Goal: Task Accomplishment & Management: Use online tool/utility

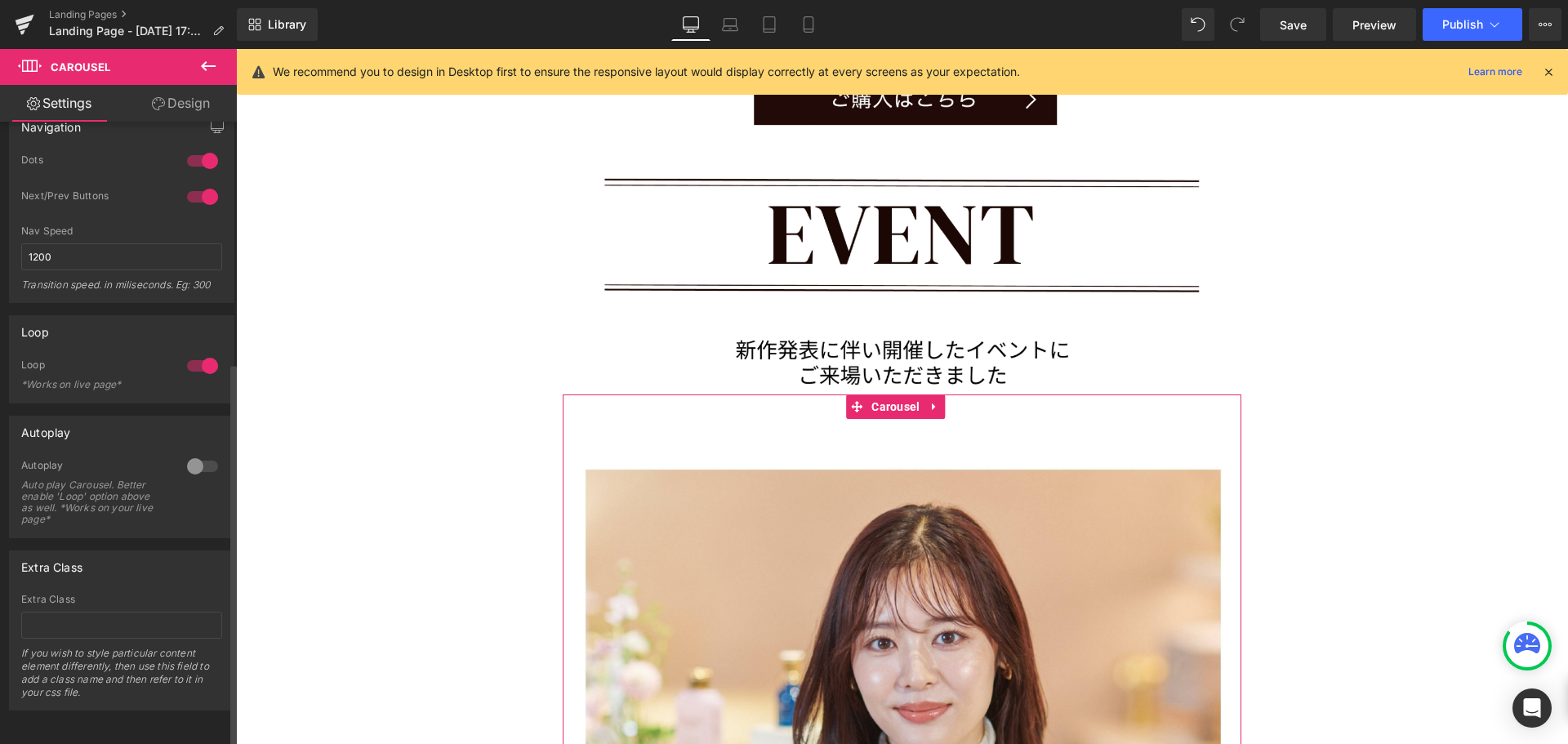
scroll to position [12665, 1320]
click at [898, 726] on span "Image" at bounding box center [903, 735] width 33 height 19
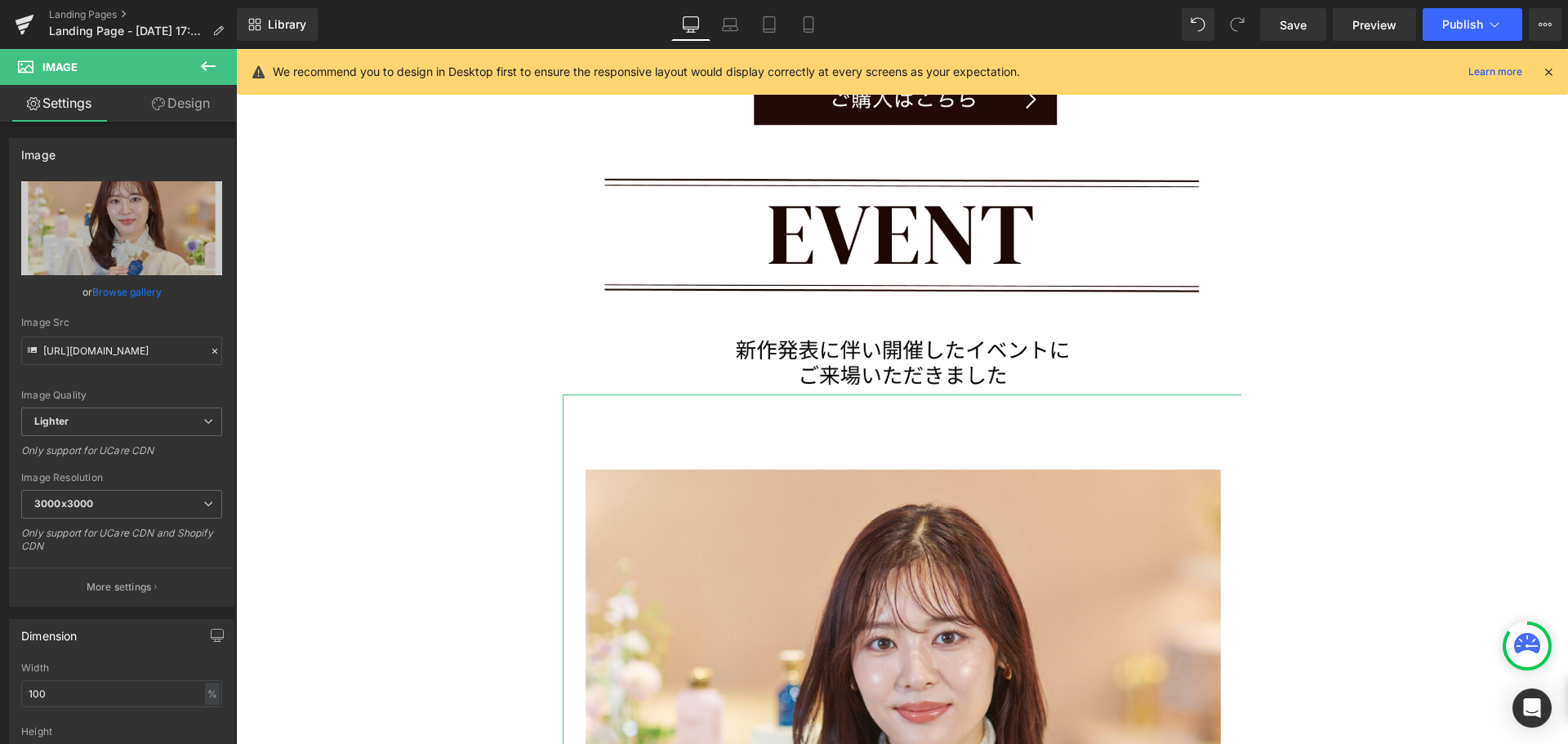
click at [182, 98] on link "Design" at bounding box center [181, 103] width 119 height 37
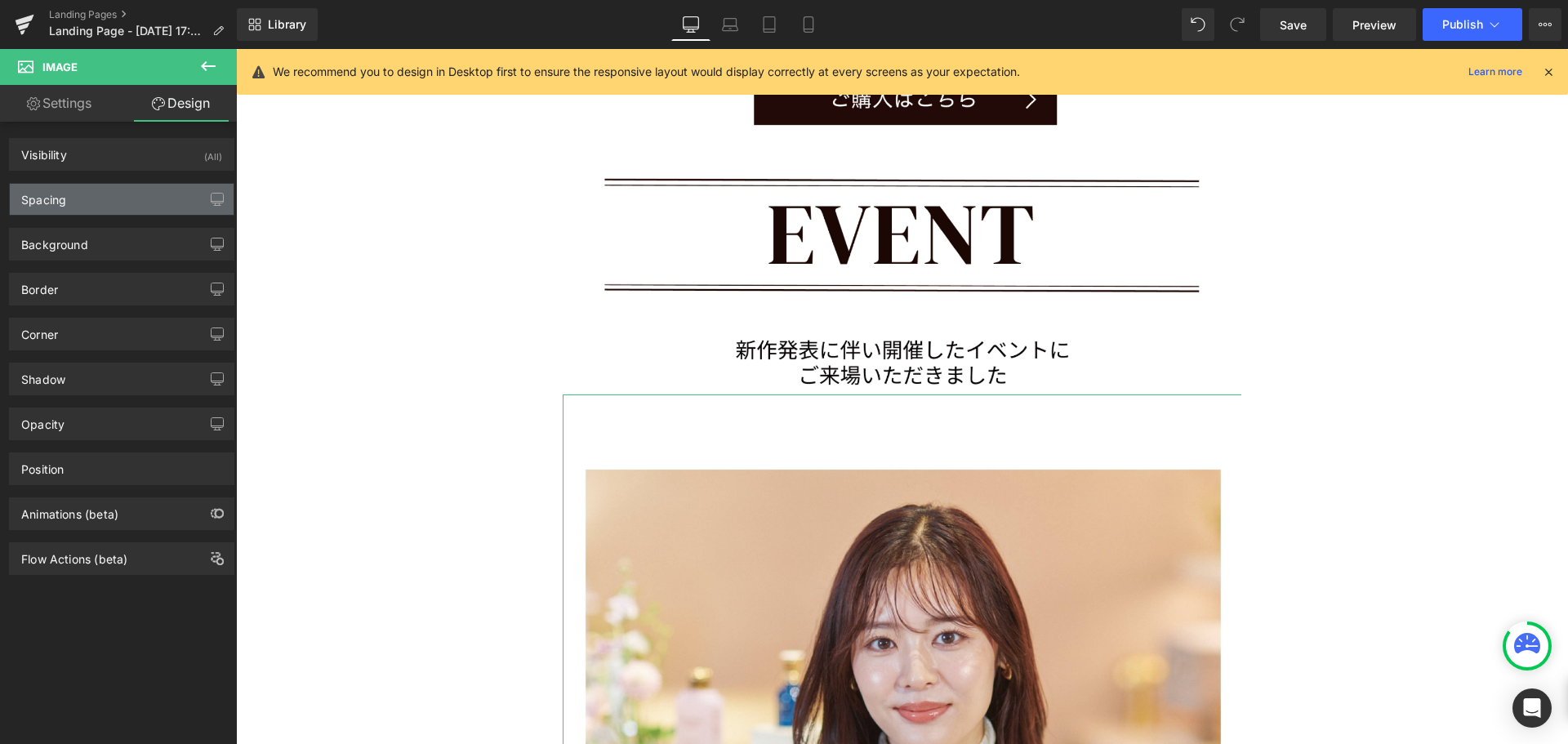
type input "0"
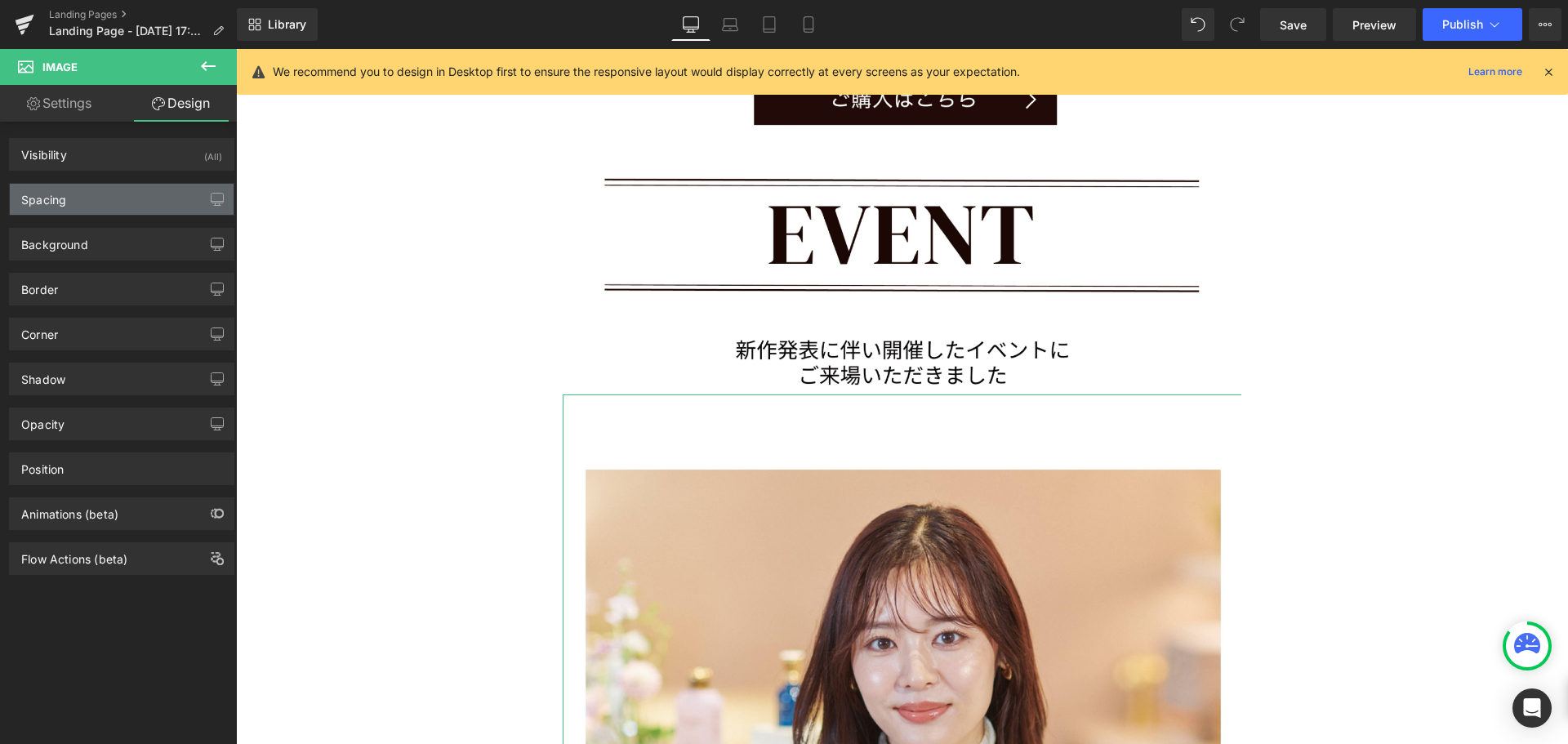
type input "0"
click at [143, 196] on div "Spacing" at bounding box center [121, 199] width 224 height 31
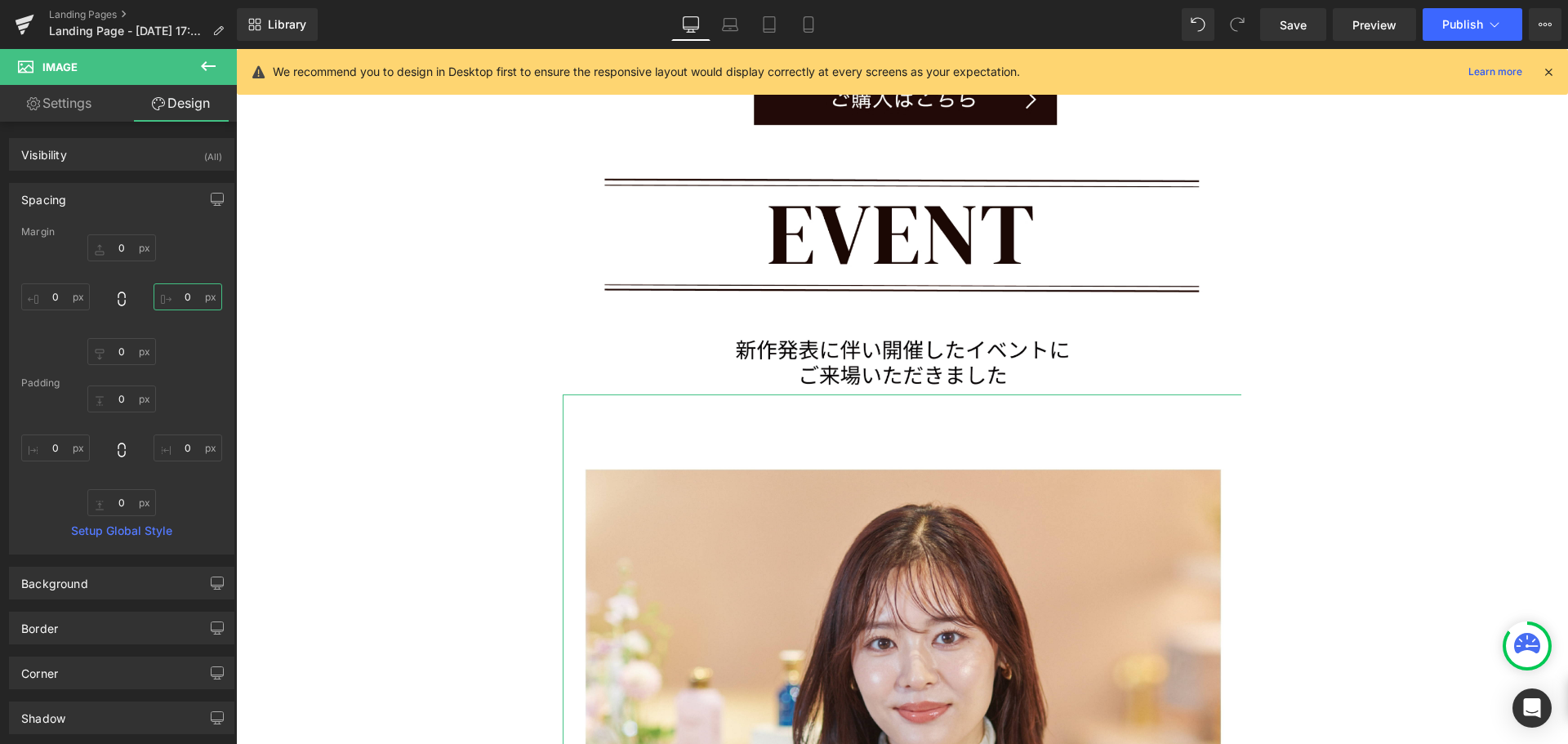
click at [162, 294] on input "0" at bounding box center [188, 297] width 69 height 27
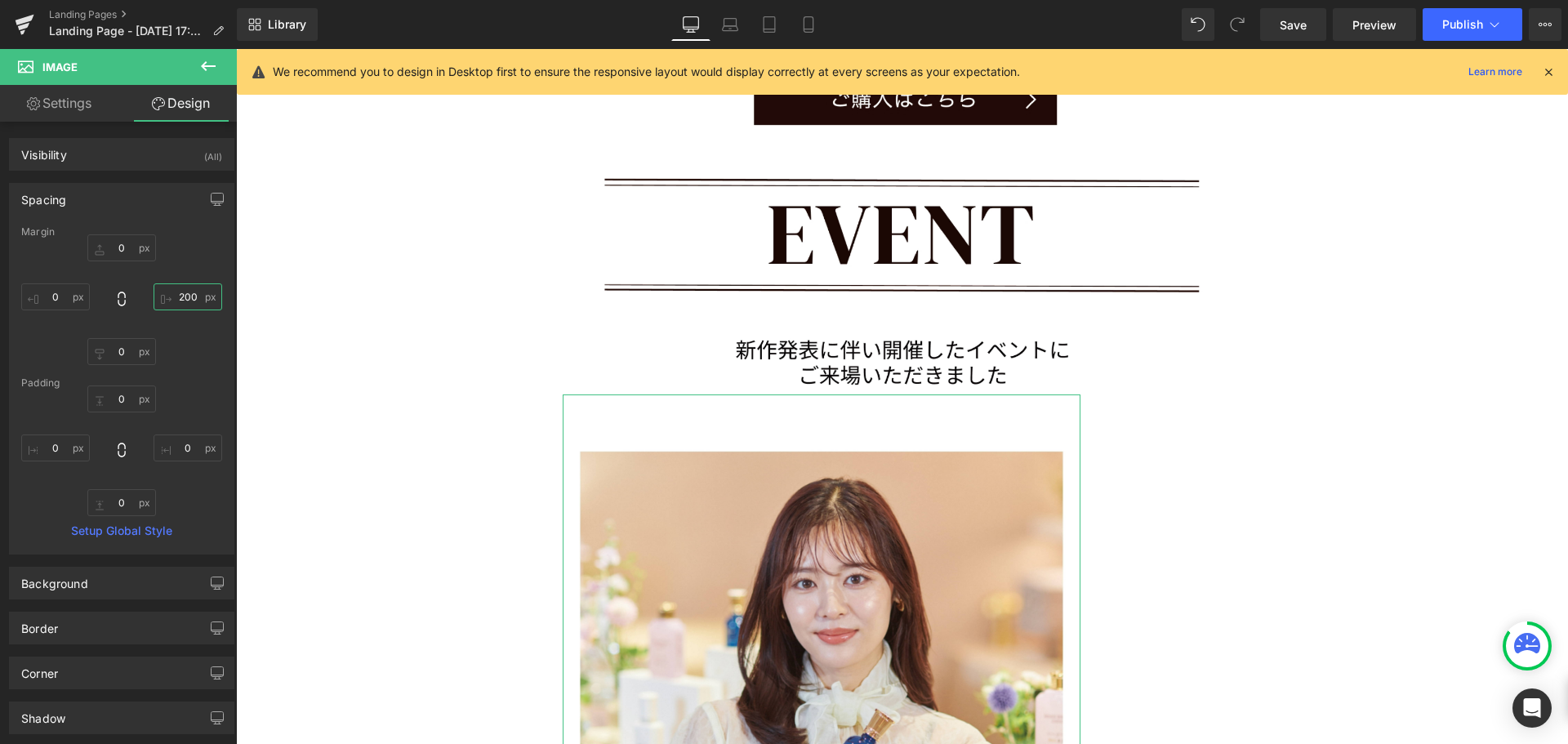
type input "200"
click at [1297, 31] on span "Save" at bounding box center [1293, 25] width 27 height 17
click at [1308, 34] on link "Save" at bounding box center [1293, 24] width 66 height 32
click at [61, 295] on input "0" at bounding box center [55, 297] width 69 height 27
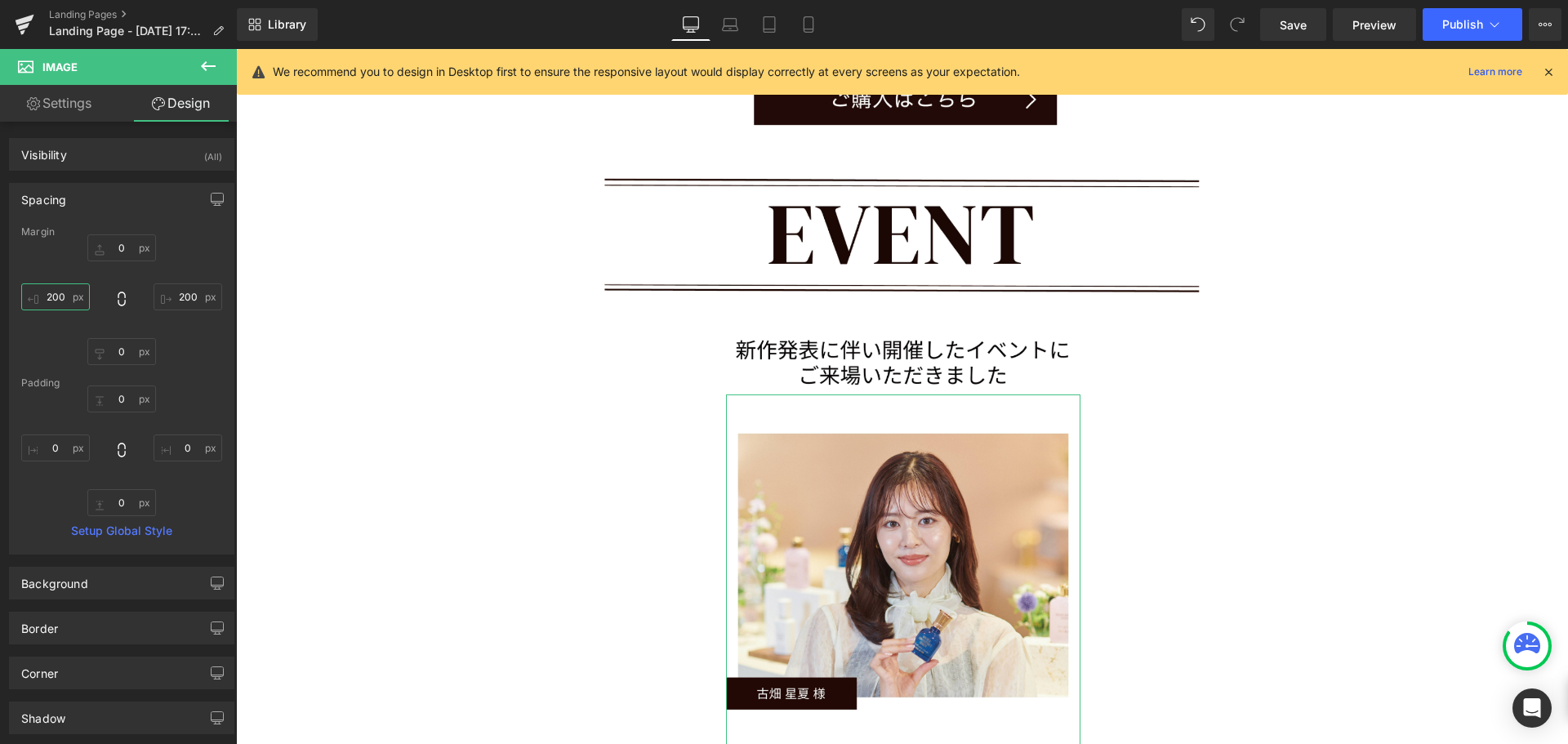
type input "200"
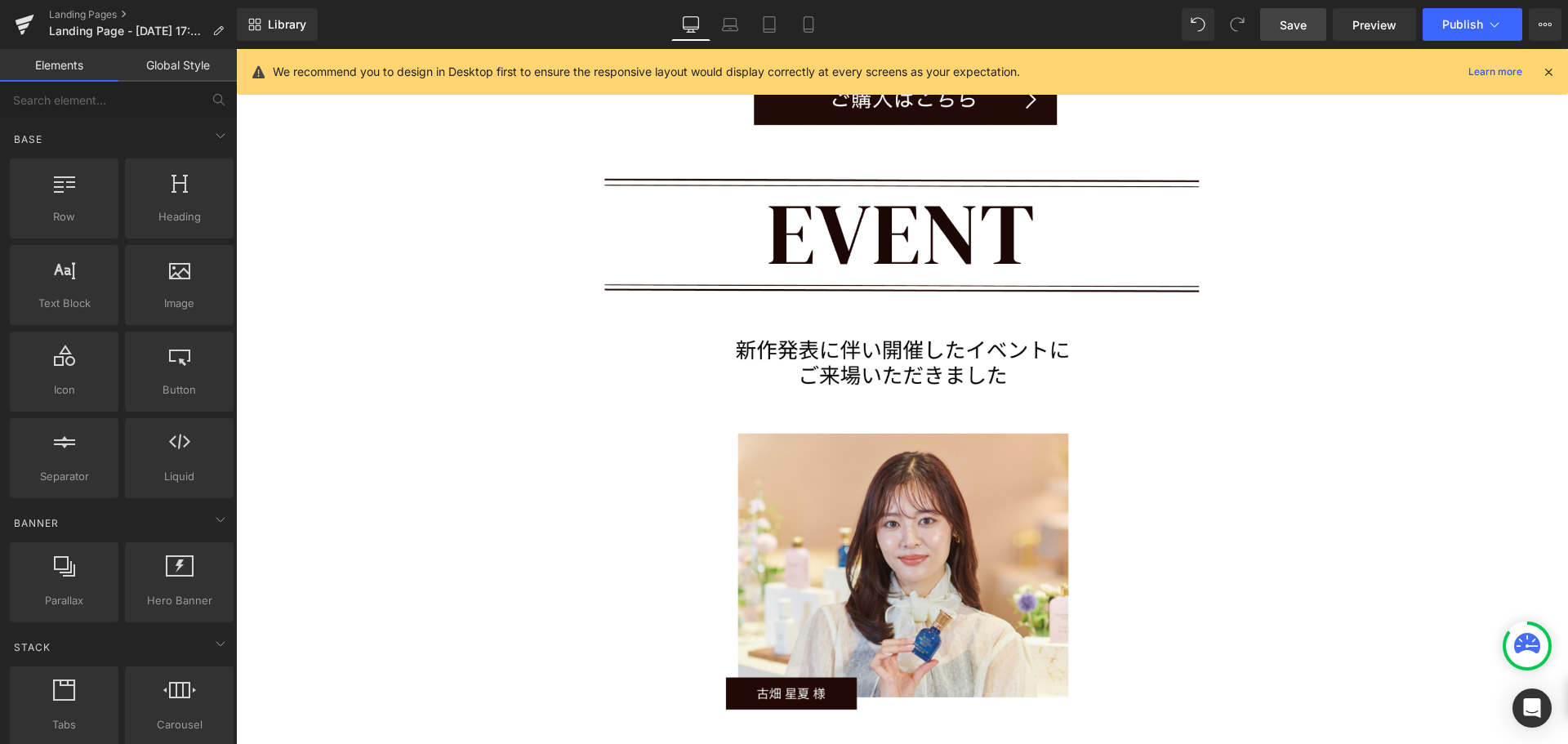
click at [1284, 28] on span "Save" at bounding box center [1293, 25] width 27 height 17
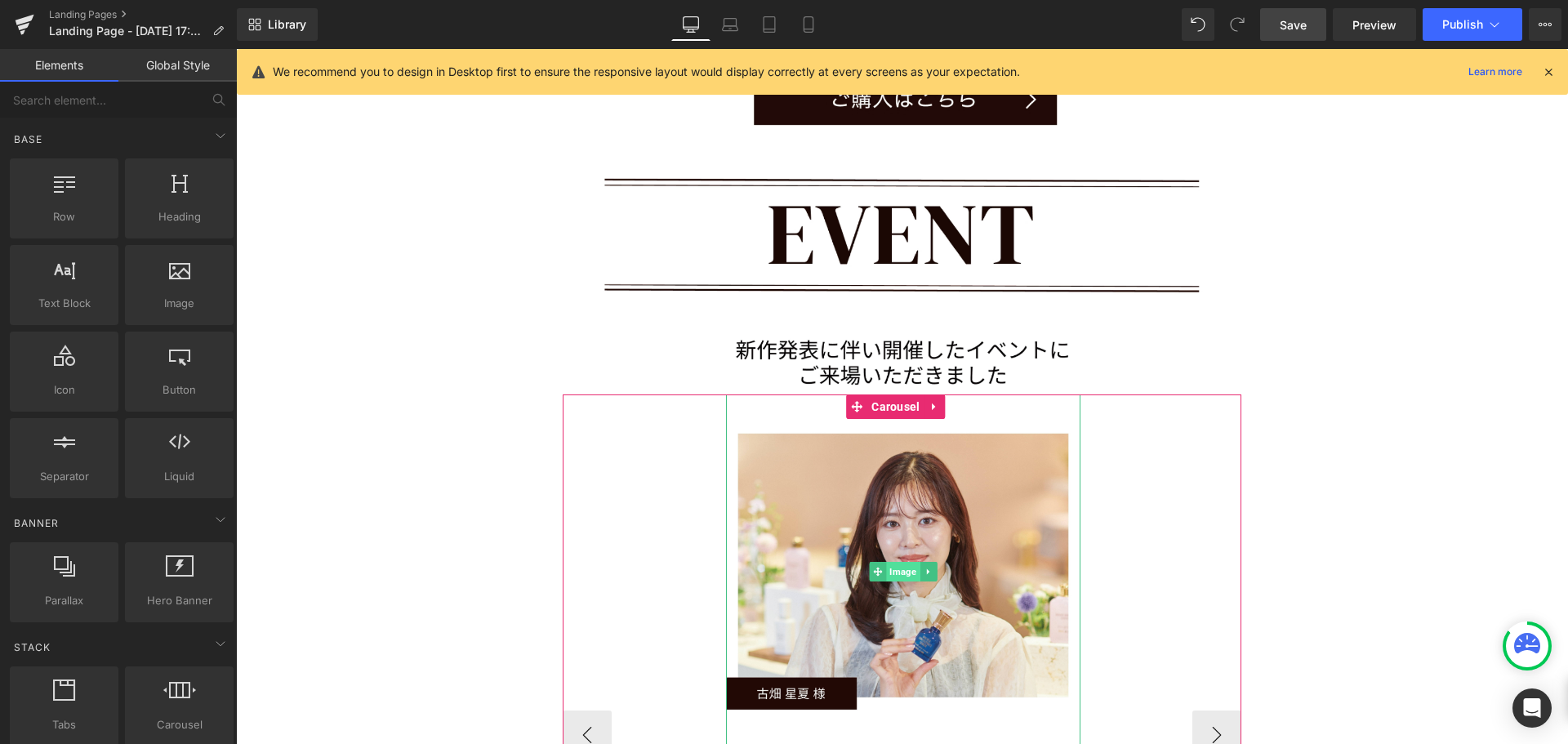
click at [904, 562] on span "Image" at bounding box center [903, 572] width 33 height 19
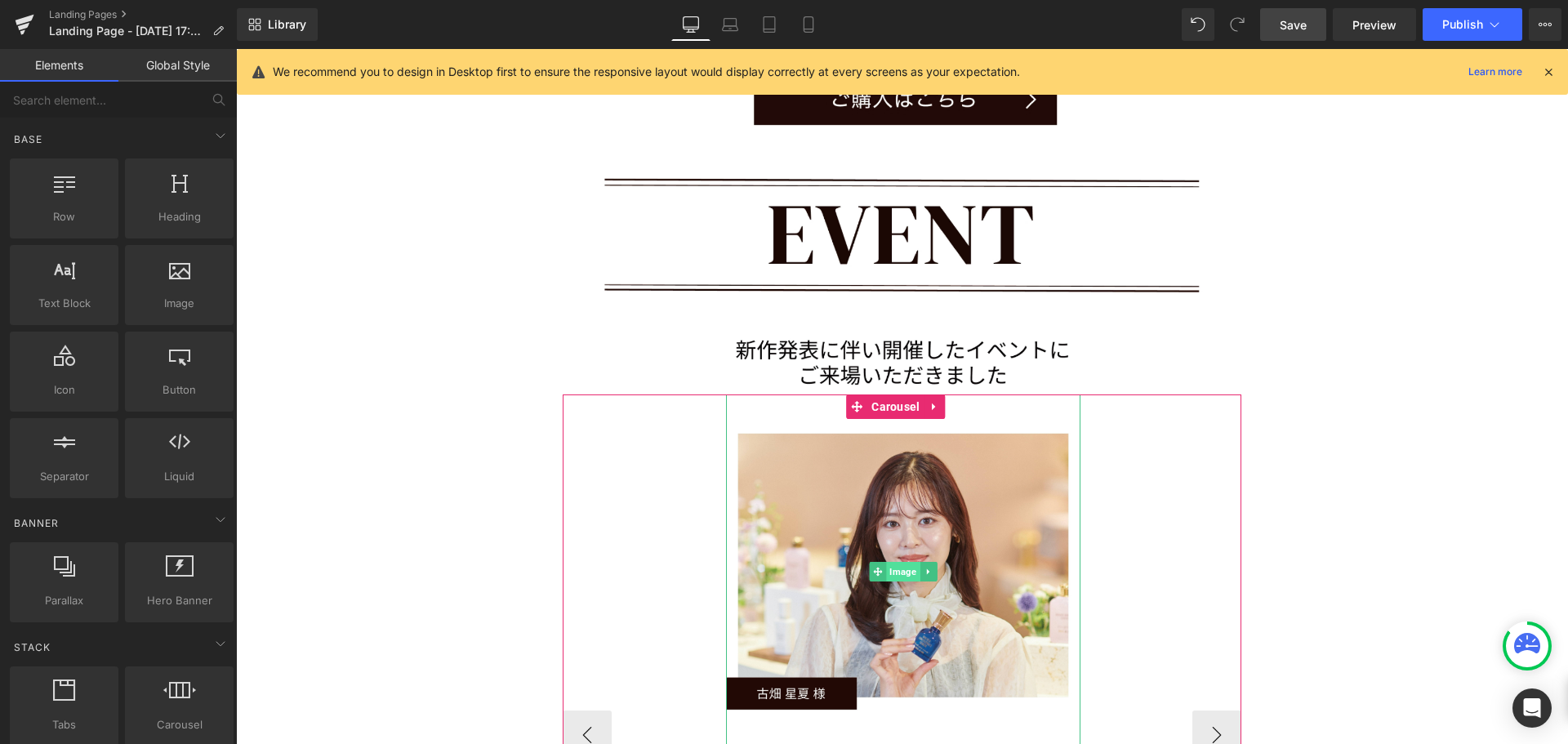
click at [891, 562] on span "Image" at bounding box center [903, 572] width 33 height 19
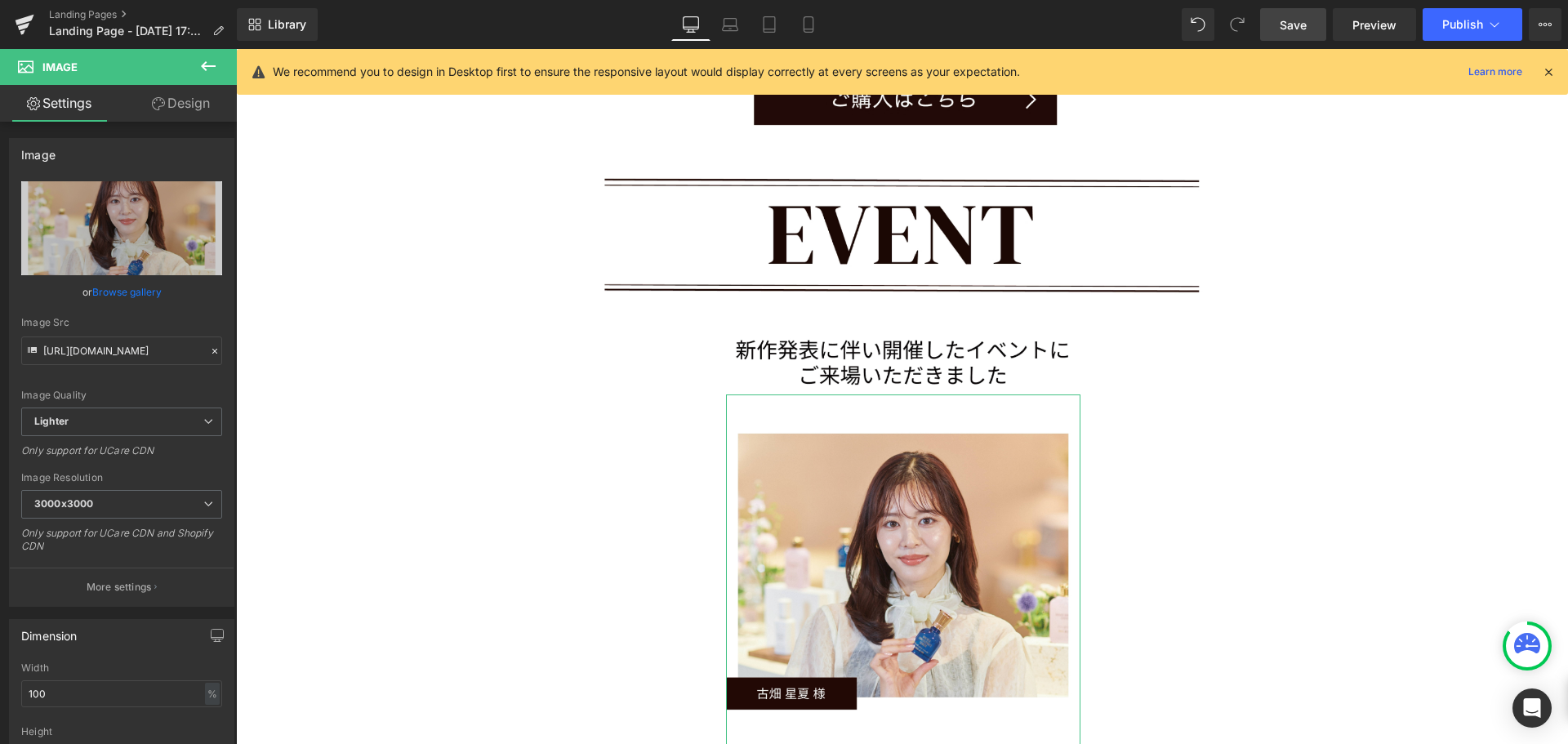
click at [183, 107] on link "Design" at bounding box center [181, 103] width 119 height 37
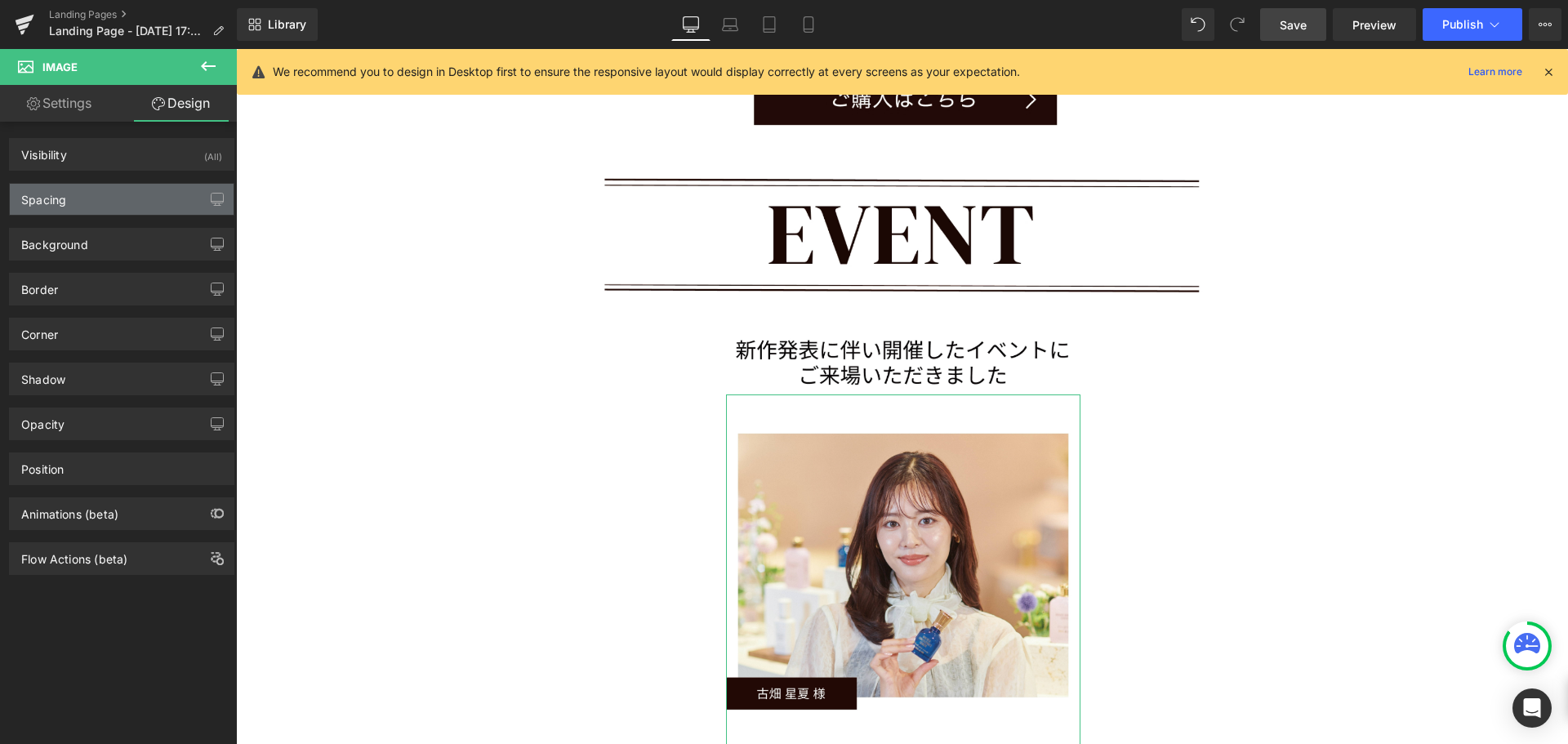
type input "0"
type input "200"
type input "0"
type input "200"
type input "0"
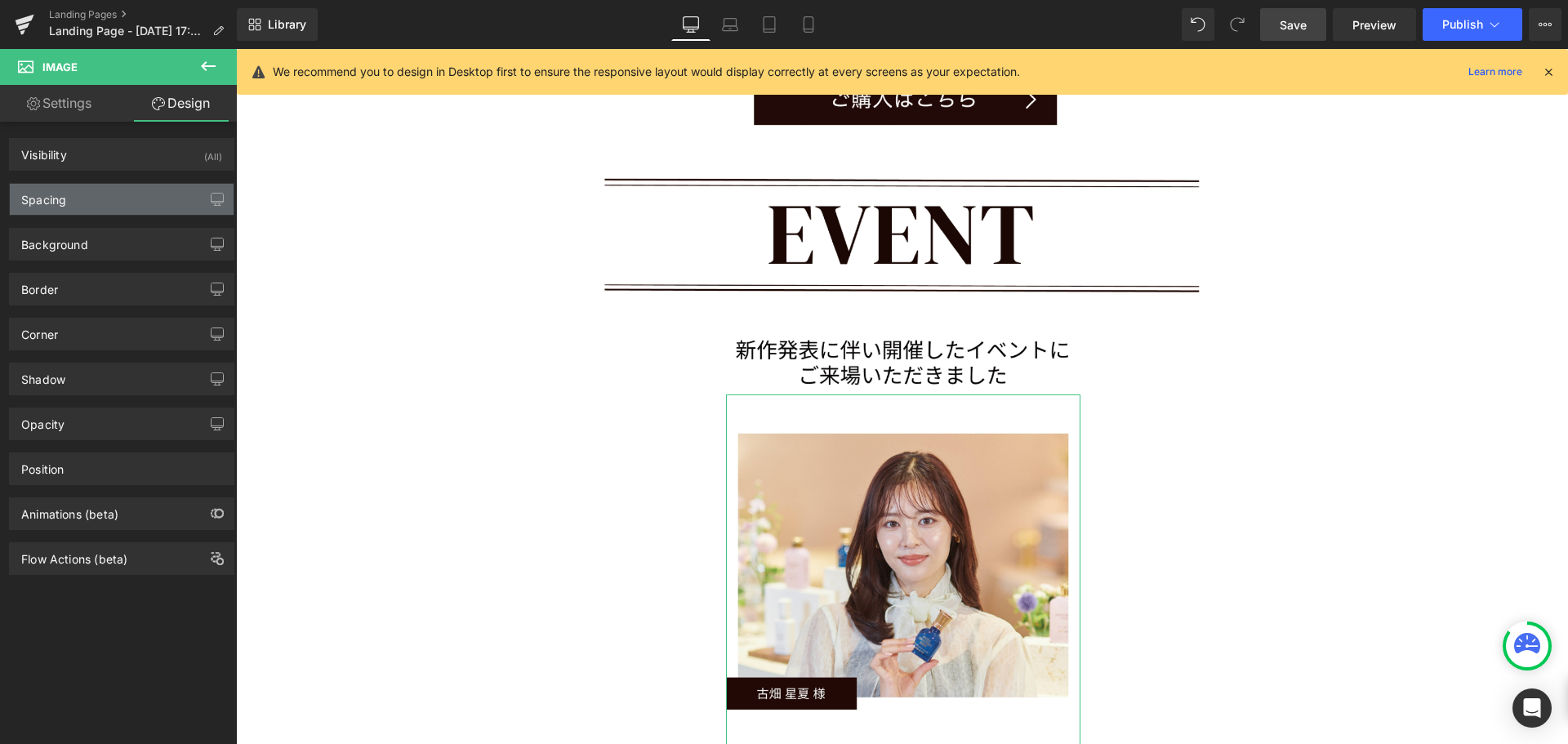
type input "0"
click at [183, 203] on div "Spacing" at bounding box center [121, 199] width 224 height 31
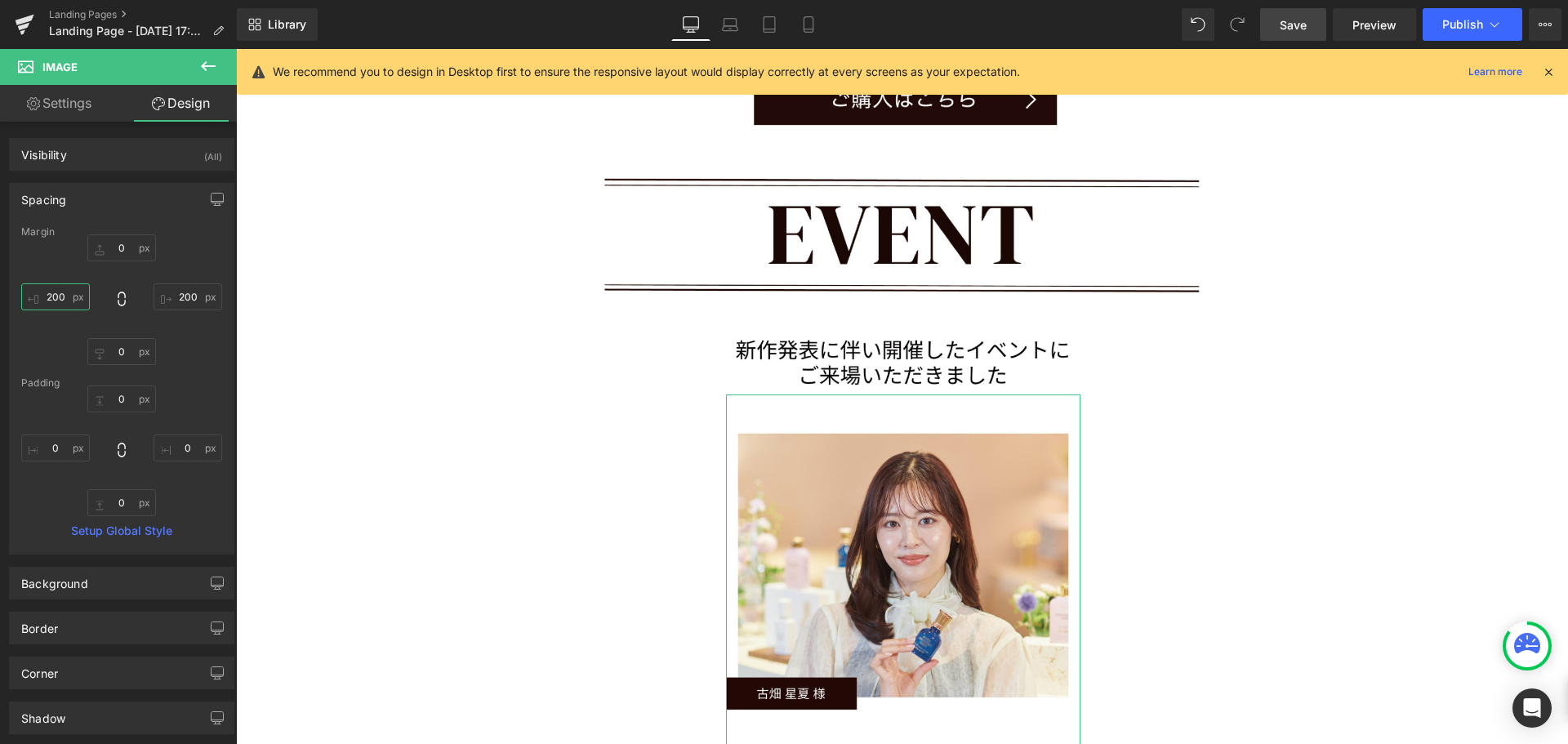
click at [74, 300] on input "200" at bounding box center [55, 297] width 69 height 27
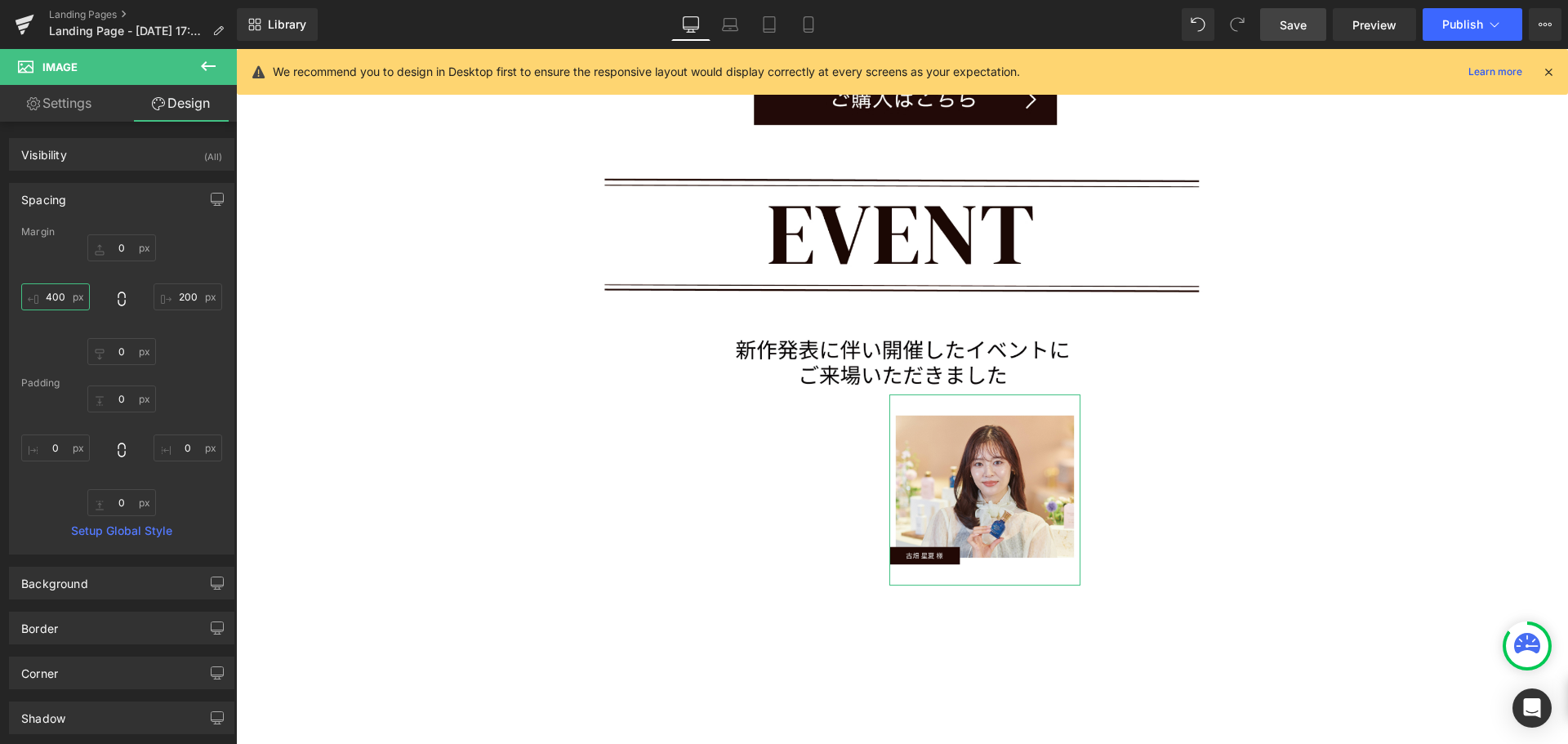
type input "400"
click at [168, 304] on input "200" at bounding box center [188, 297] width 69 height 27
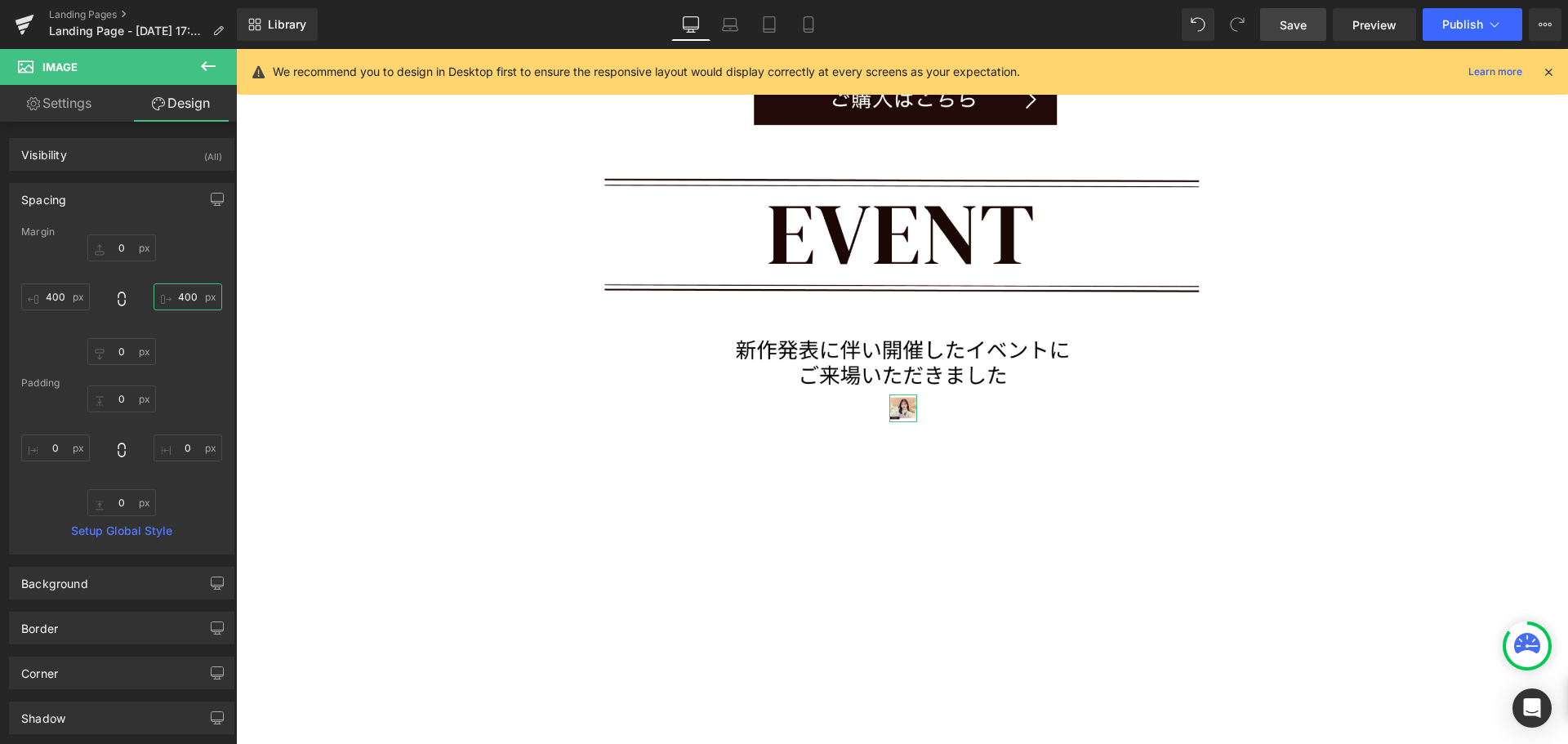
type input "400"
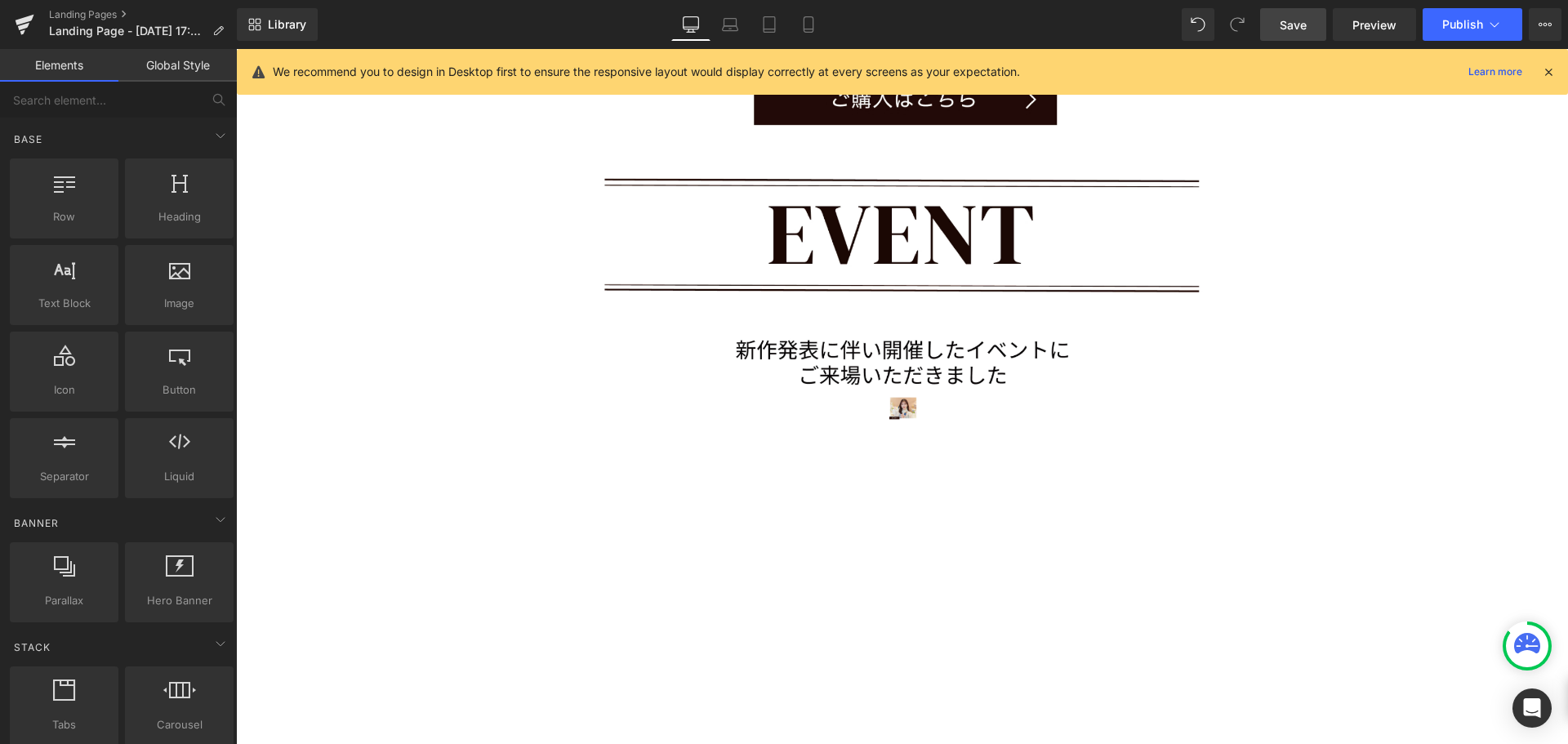
click at [1278, 31] on link "Save" at bounding box center [1293, 24] width 66 height 32
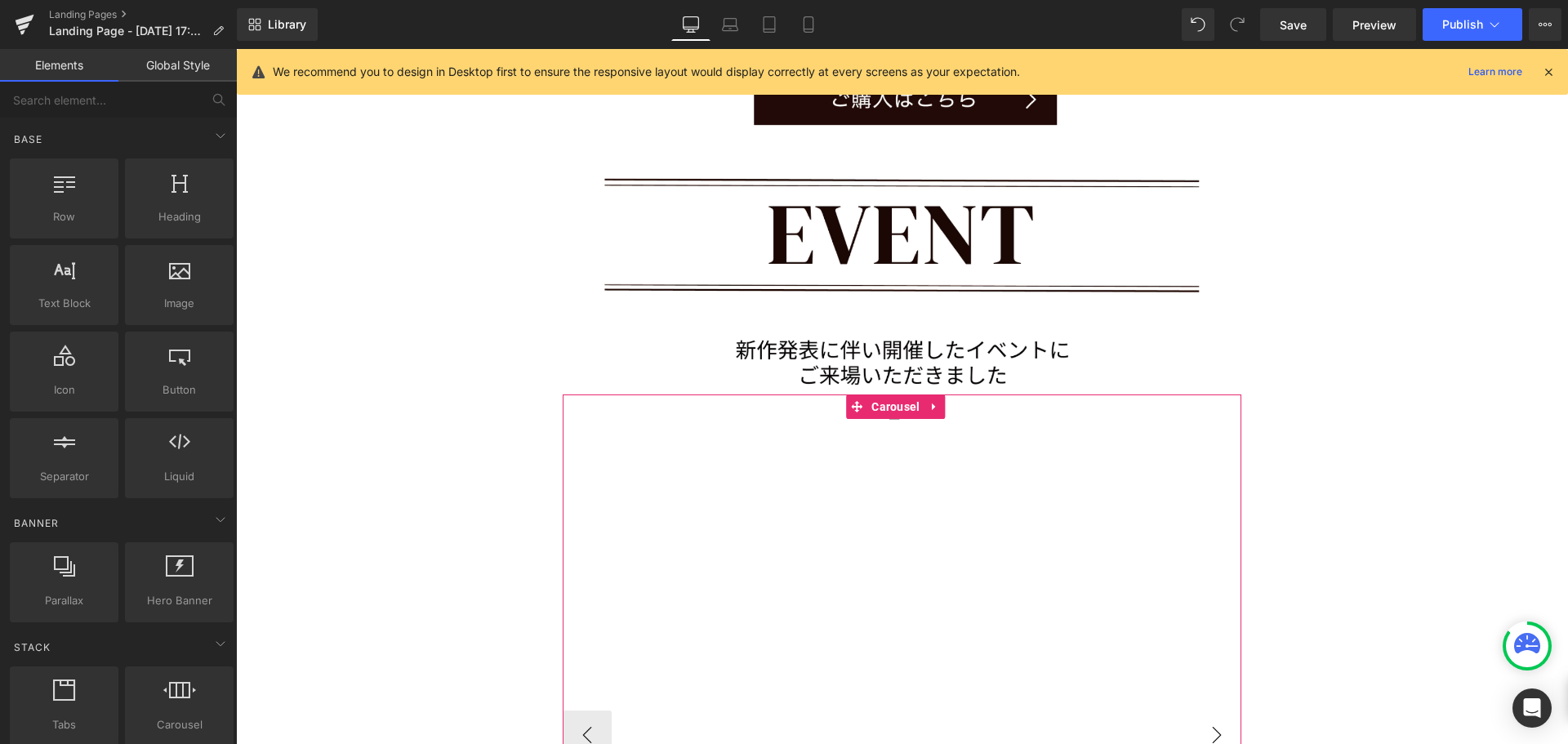
click at [1220, 711] on button "›" at bounding box center [1217, 735] width 49 height 49
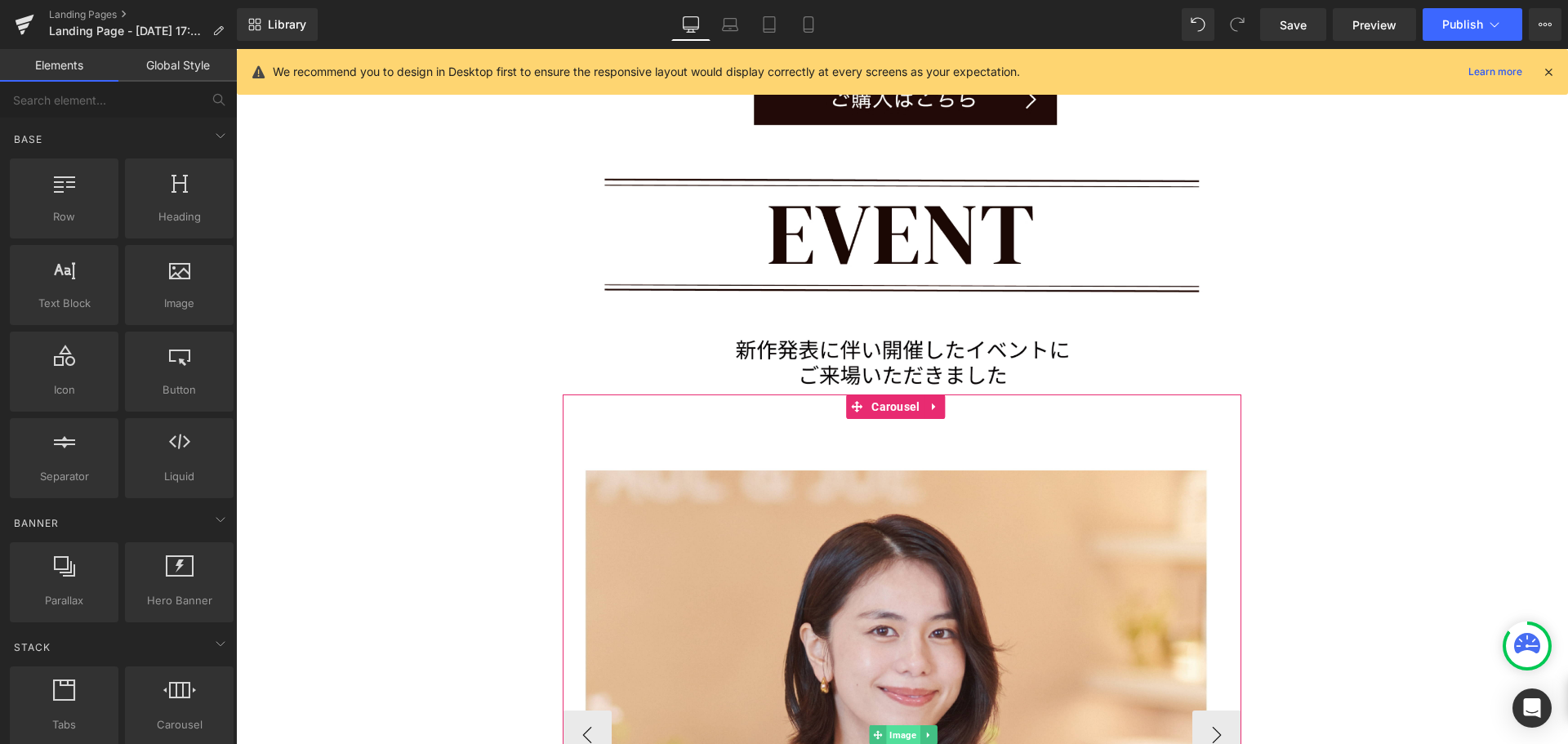
click at [901, 726] on span "Image" at bounding box center [903, 735] width 33 height 19
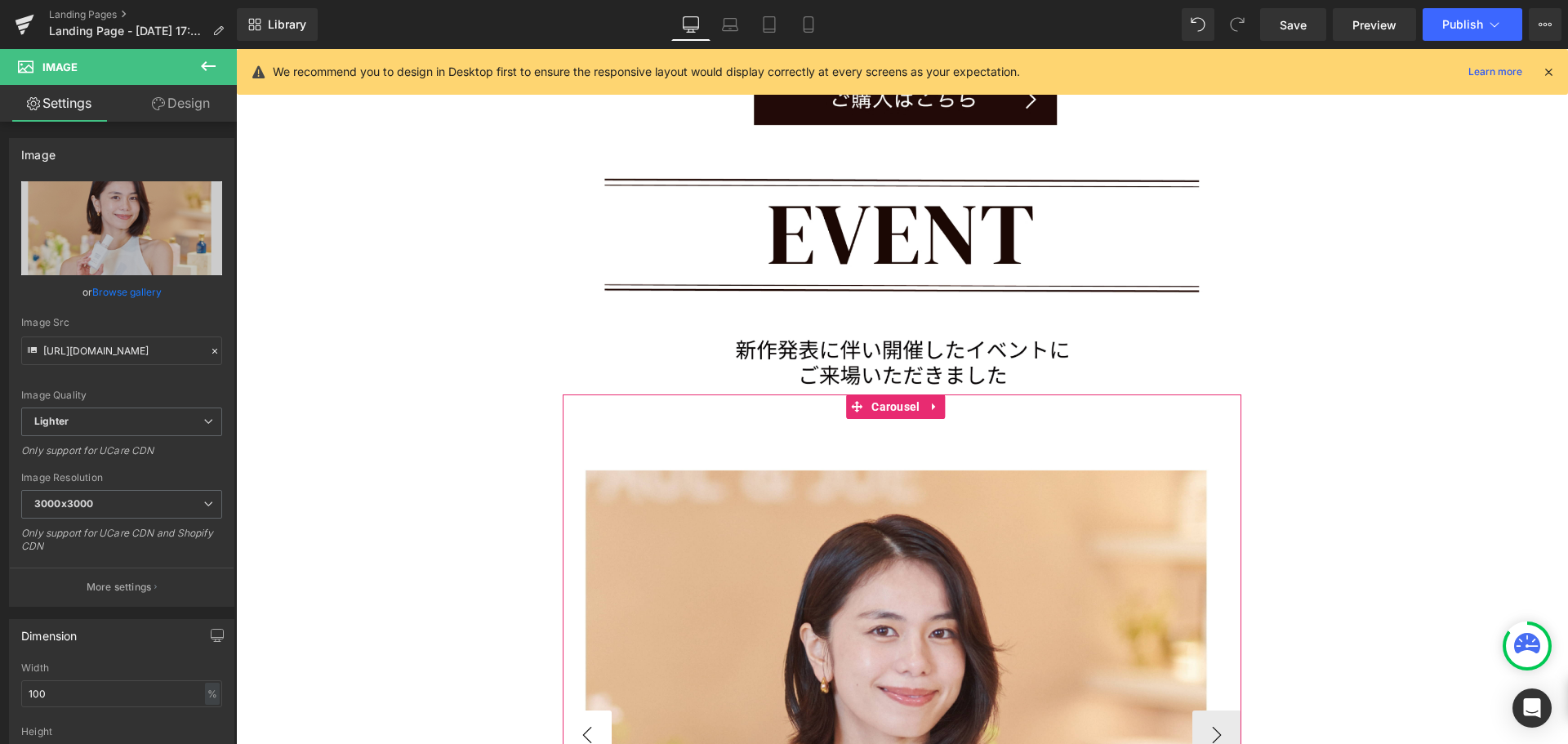
click at [586, 711] on button "‹" at bounding box center [587, 735] width 49 height 49
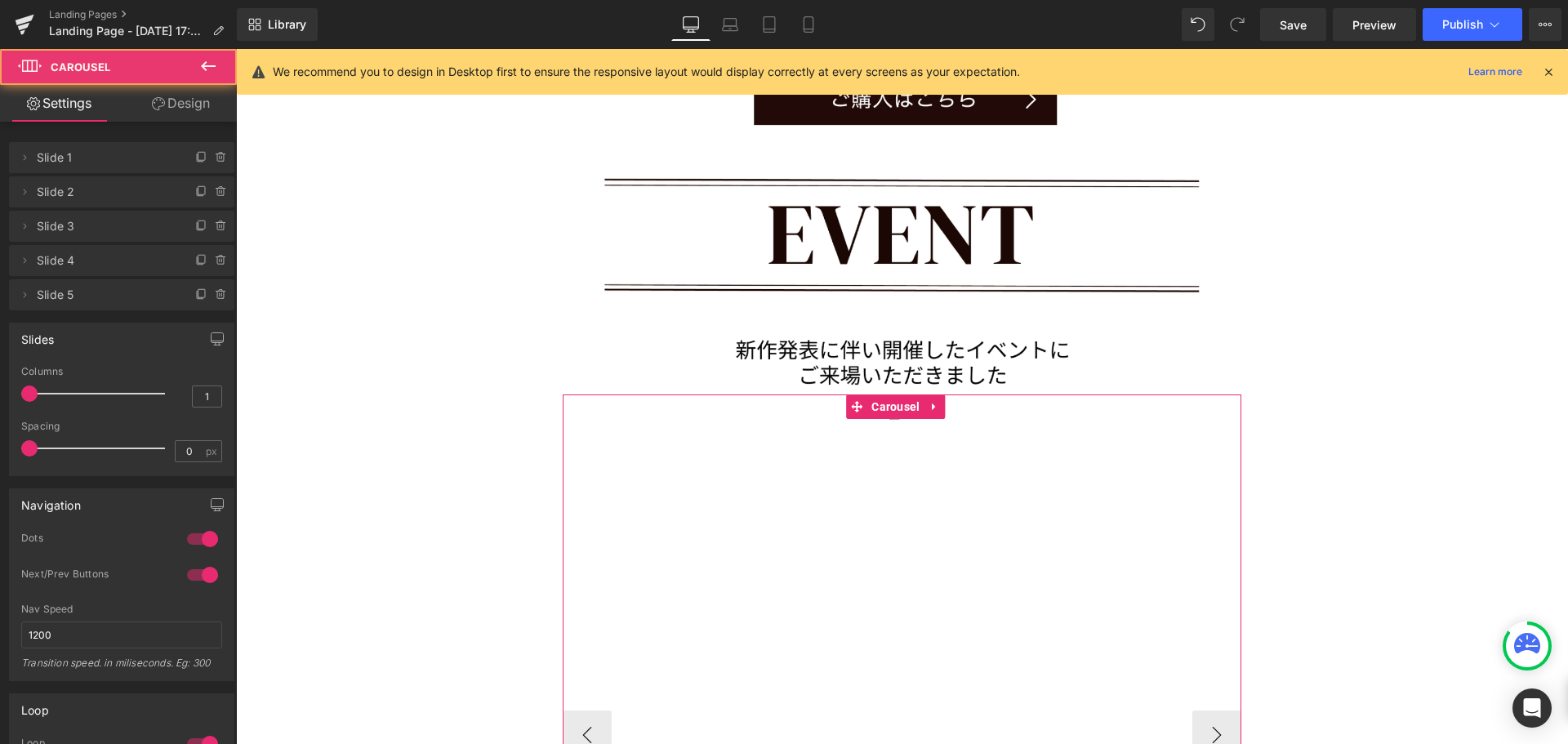
click at [950, 395] on div "Image" at bounding box center [903, 415] width 681 height 41
click at [897, 396] on span "Carousel" at bounding box center [895, 408] width 57 height 24
click at [1206, 711] on button "›" at bounding box center [1217, 735] width 49 height 49
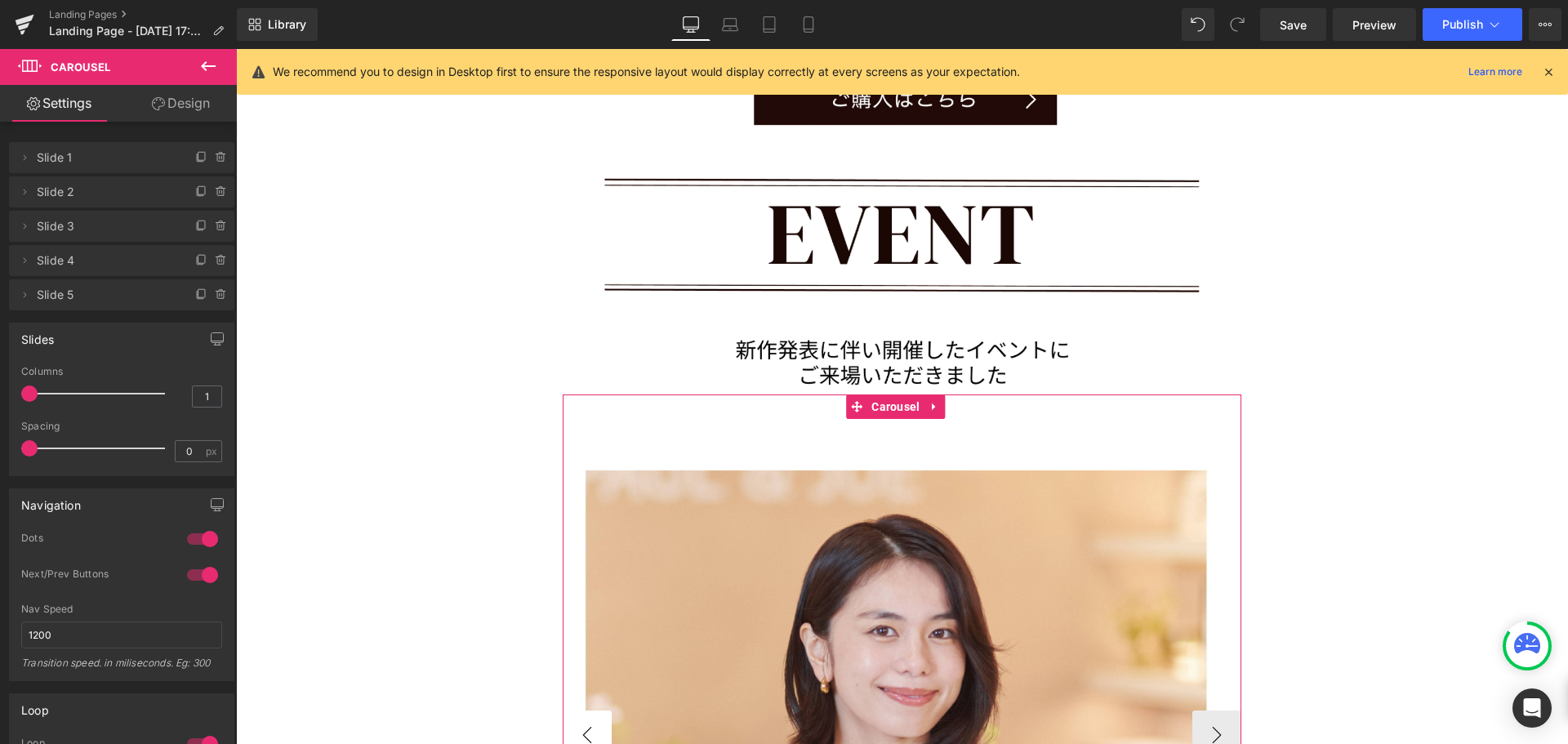
click at [602, 711] on button "‹" at bounding box center [587, 735] width 49 height 49
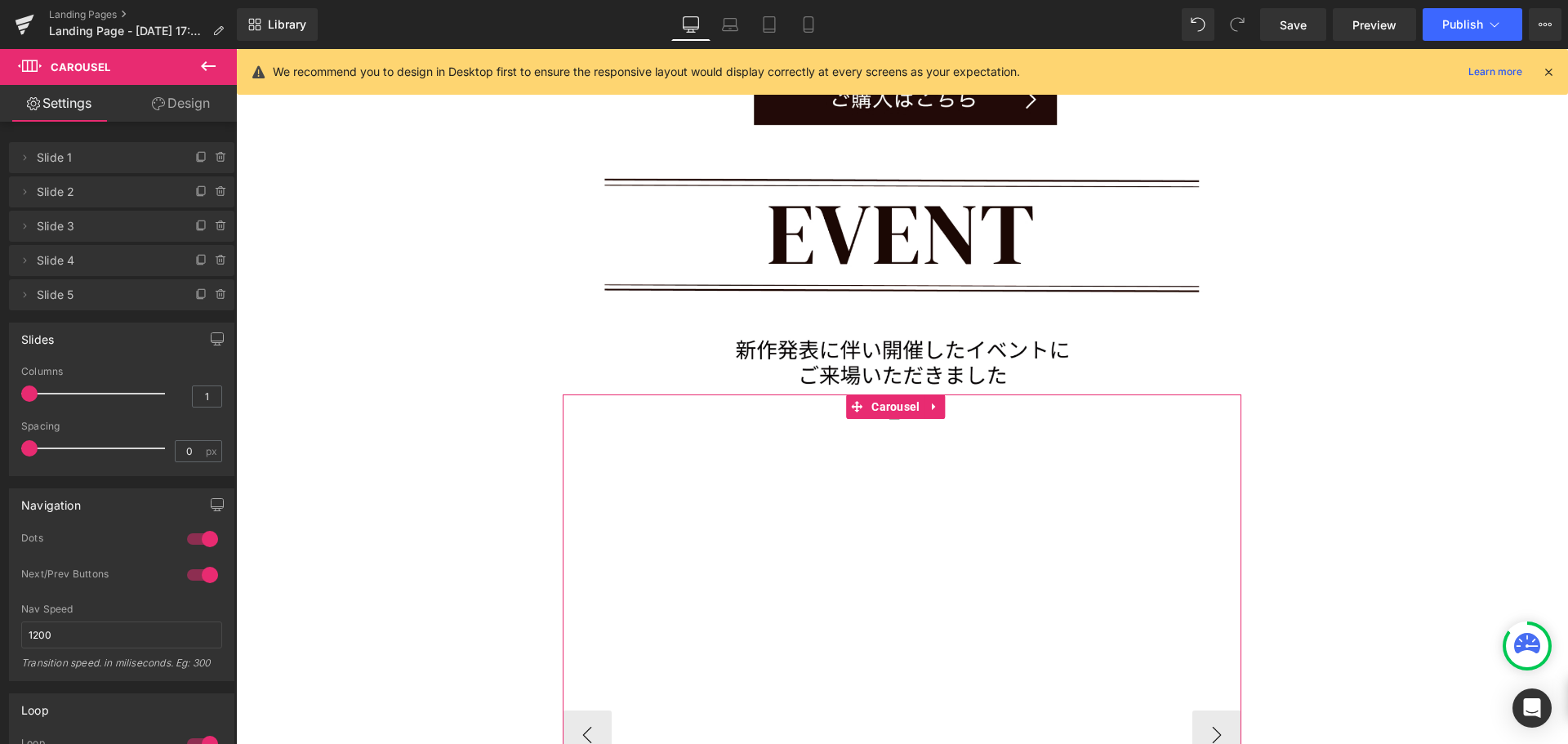
click at [803, 395] on div at bounding box center [901, 396] width 678 height 4
drag, startPoint x: 1200, startPoint y: 532, endPoint x: 966, endPoint y: 329, distance: 309.8
click at [1200, 711] on button "›" at bounding box center [1217, 735] width 49 height 49
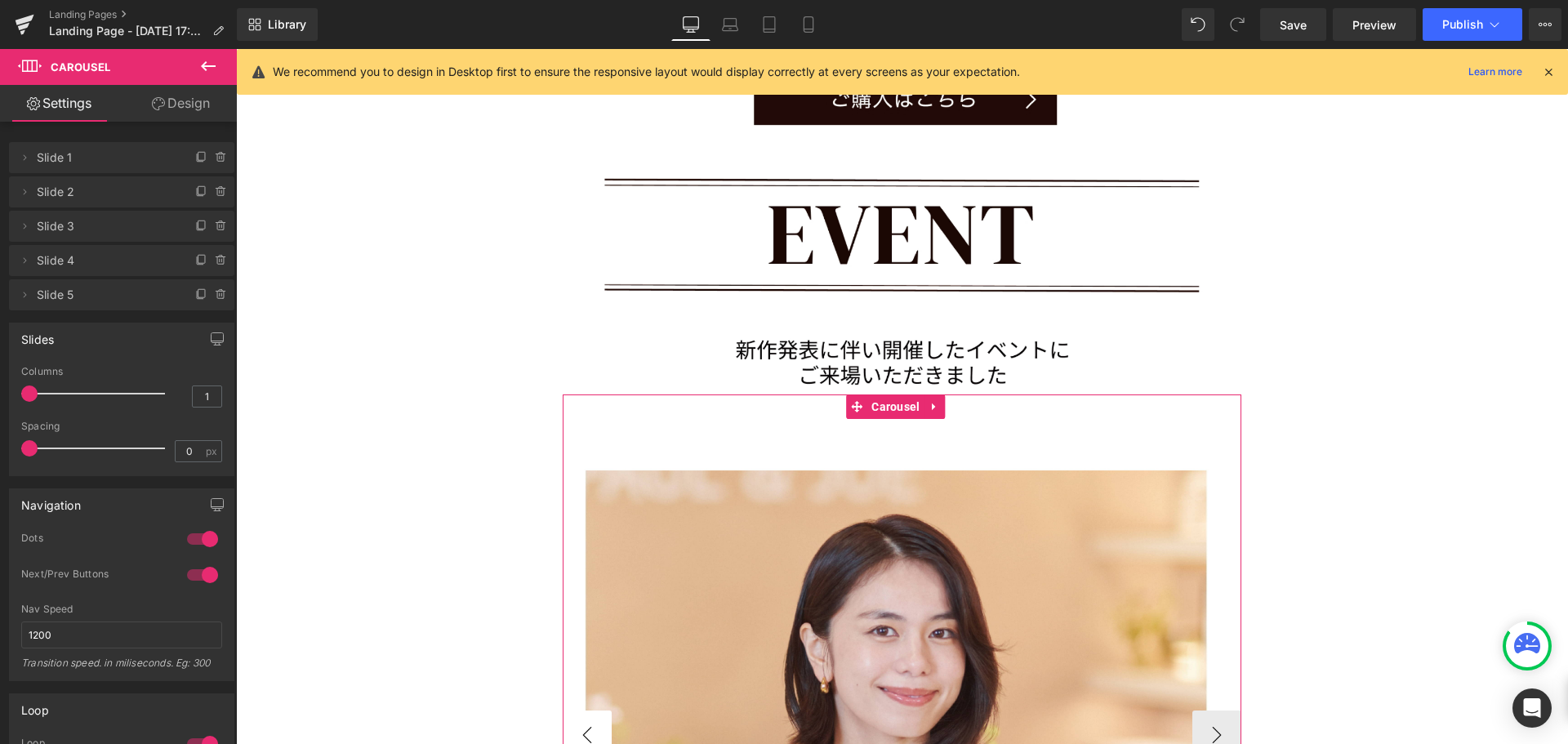
click at [595, 711] on button "‹" at bounding box center [587, 735] width 49 height 49
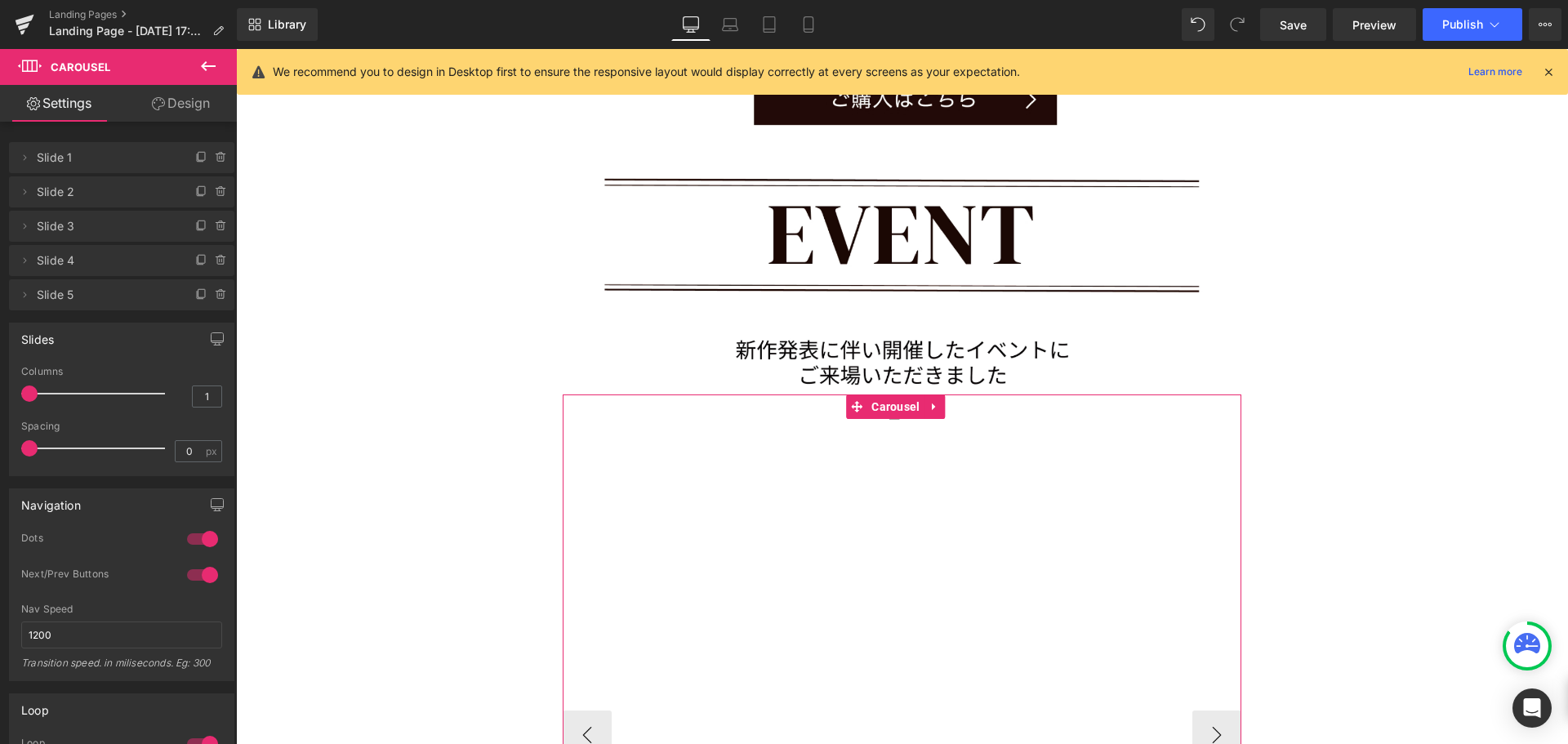
click at [767, 395] on div "Image" at bounding box center [903, 415] width 681 height 41
click at [1204, 711] on button "›" at bounding box center [1217, 735] width 49 height 49
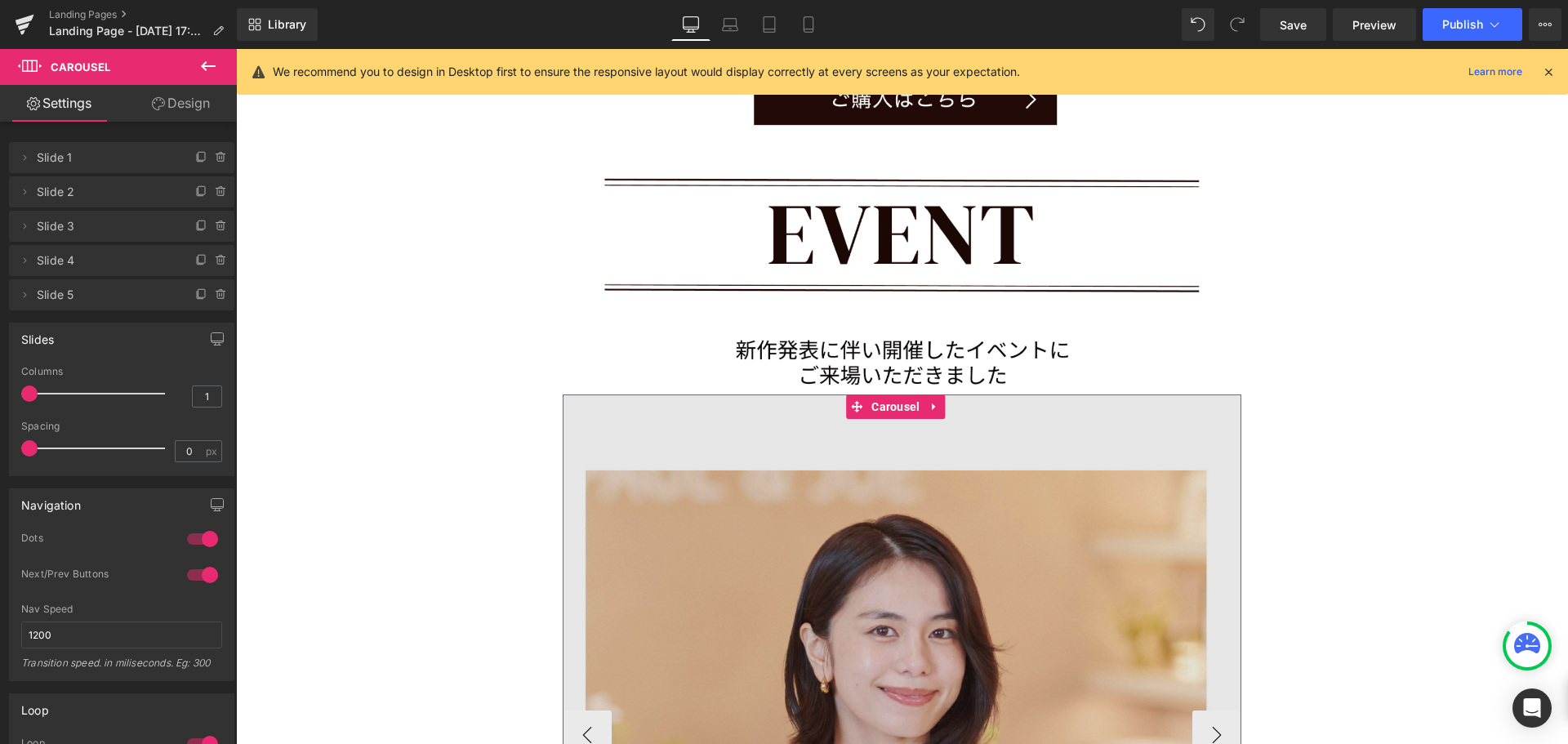
click at [602, 711] on button "‹" at bounding box center [587, 735] width 49 height 49
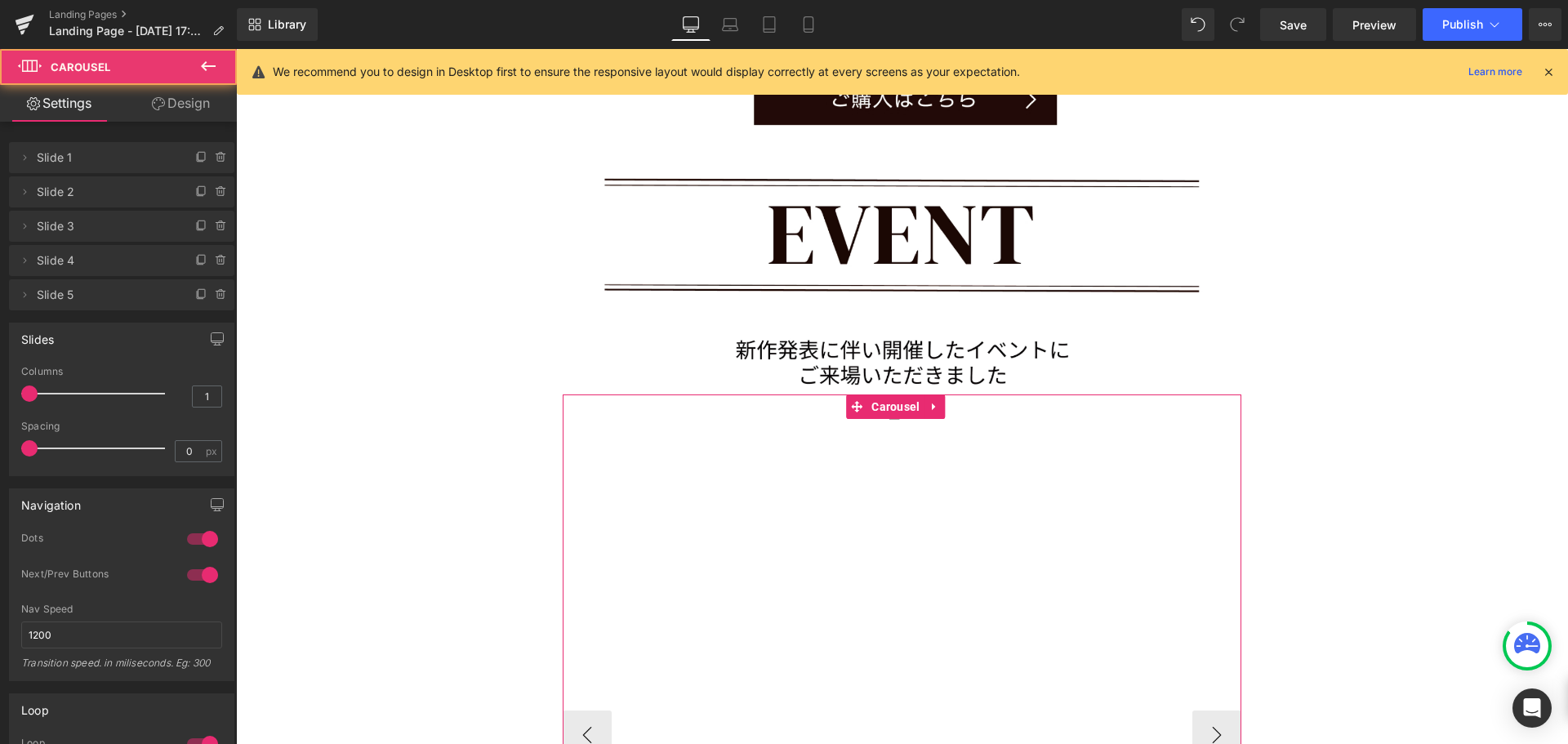
click at [752, 395] on div "Image" at bounding box center [903, 415] width 681 height 41
click at [911, 395] on span "Carousel" at bounding box center [895, 407] width 57 height 24
click at [900, 395] on div "Image" at bounding box center [903, 415] width 681 height 41
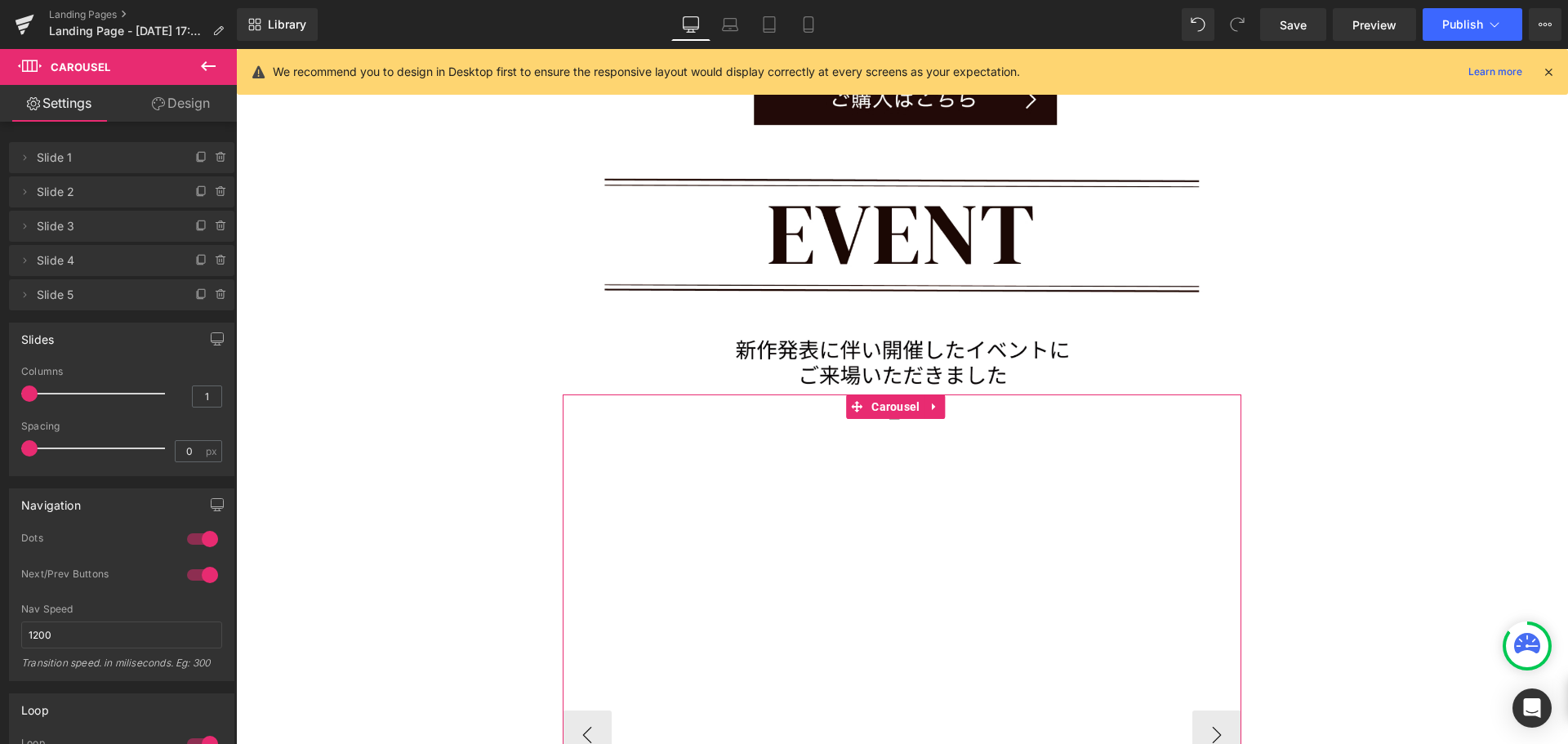
click at [900, 395] on div "Image" at bounding box center [903, 415] width 681 height 41
click at [894, 395] on div "Image" at bounding box center [903, 415] width 681 height 41
click at [897, 418] on div at bounding box center [904, 420] width 28 height 4
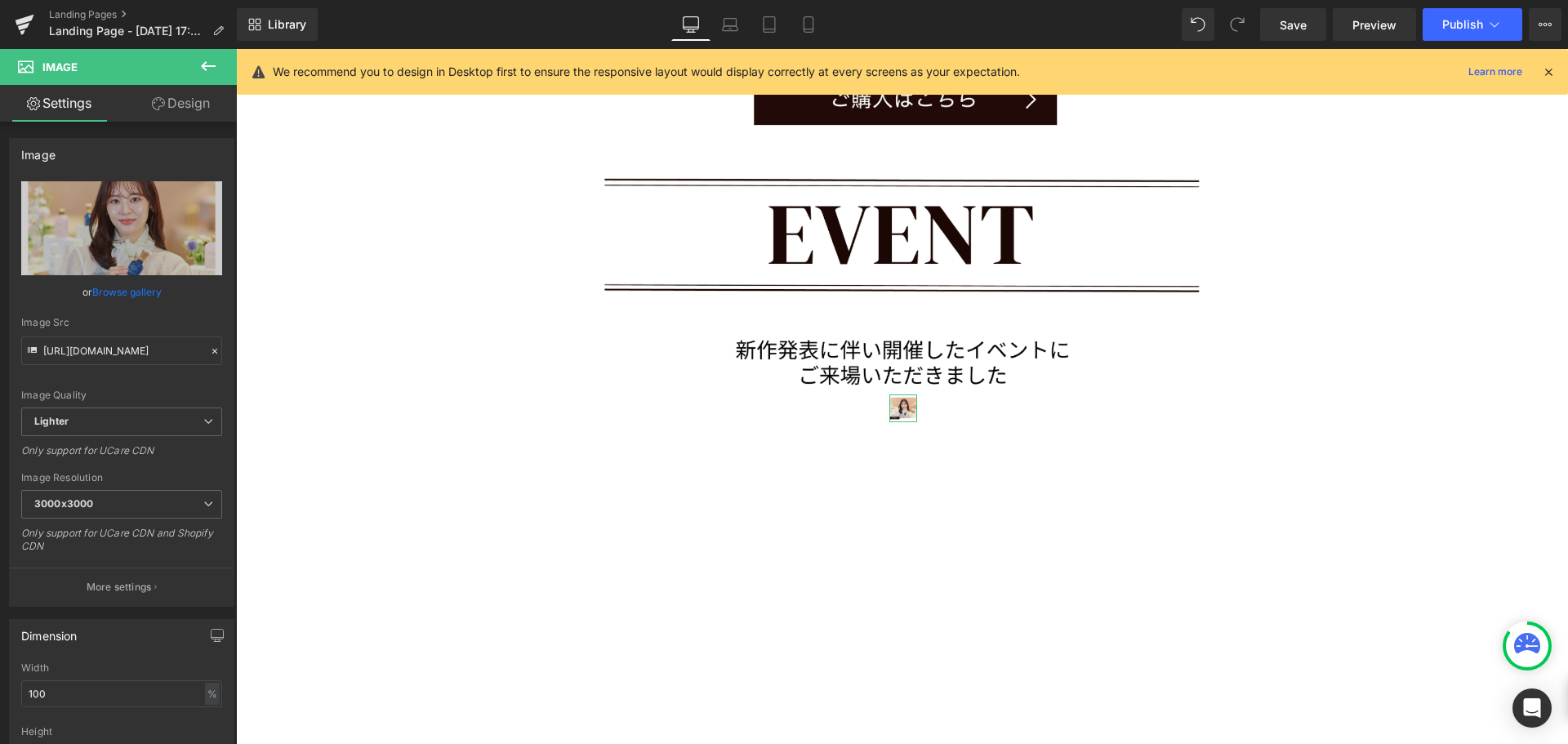
click at [211, 97] on link "Design" at bounding box center [181, 103] width 119 height 37
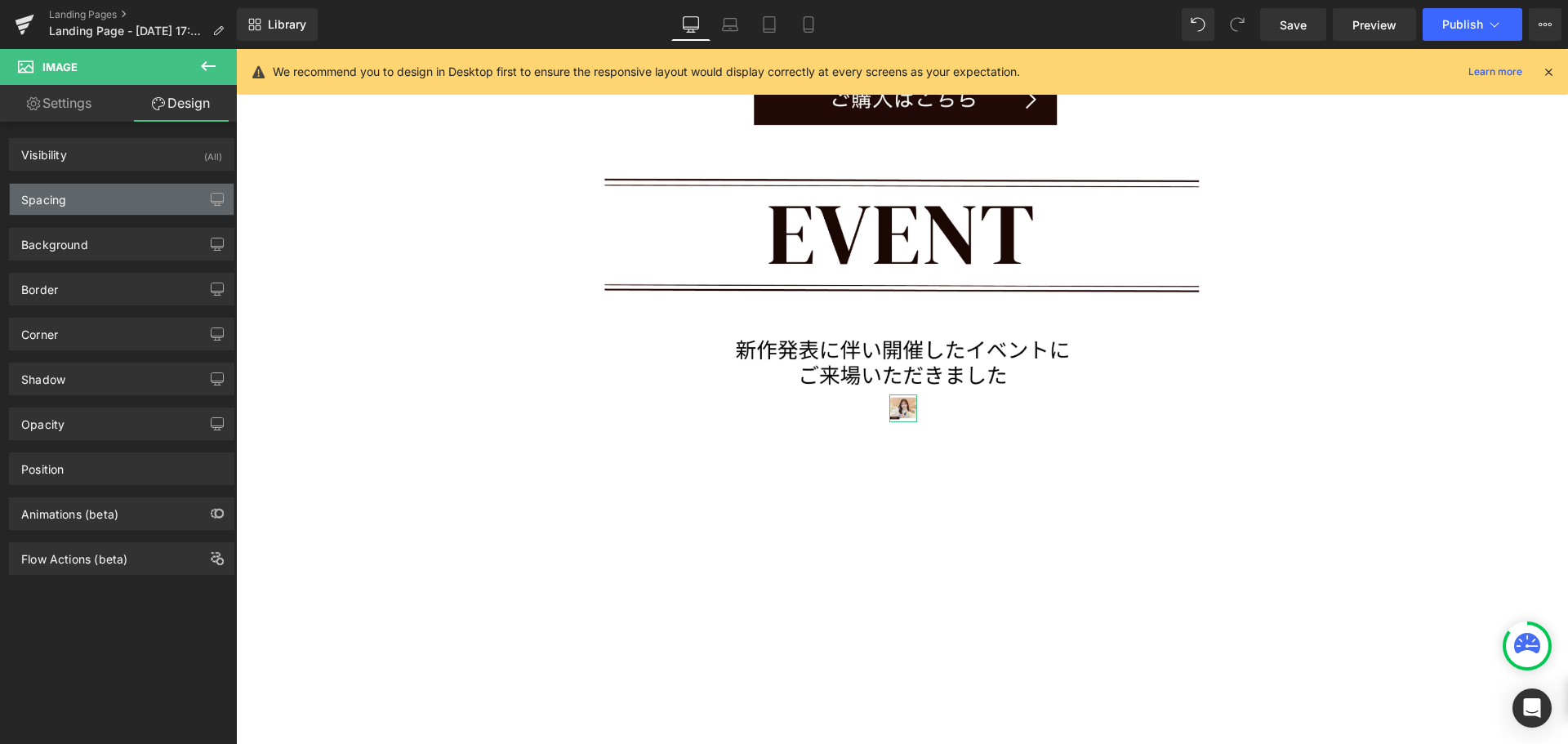
click at [165, 196] on div "Spacing" at bounding box center [121, 199] width 224 height 31
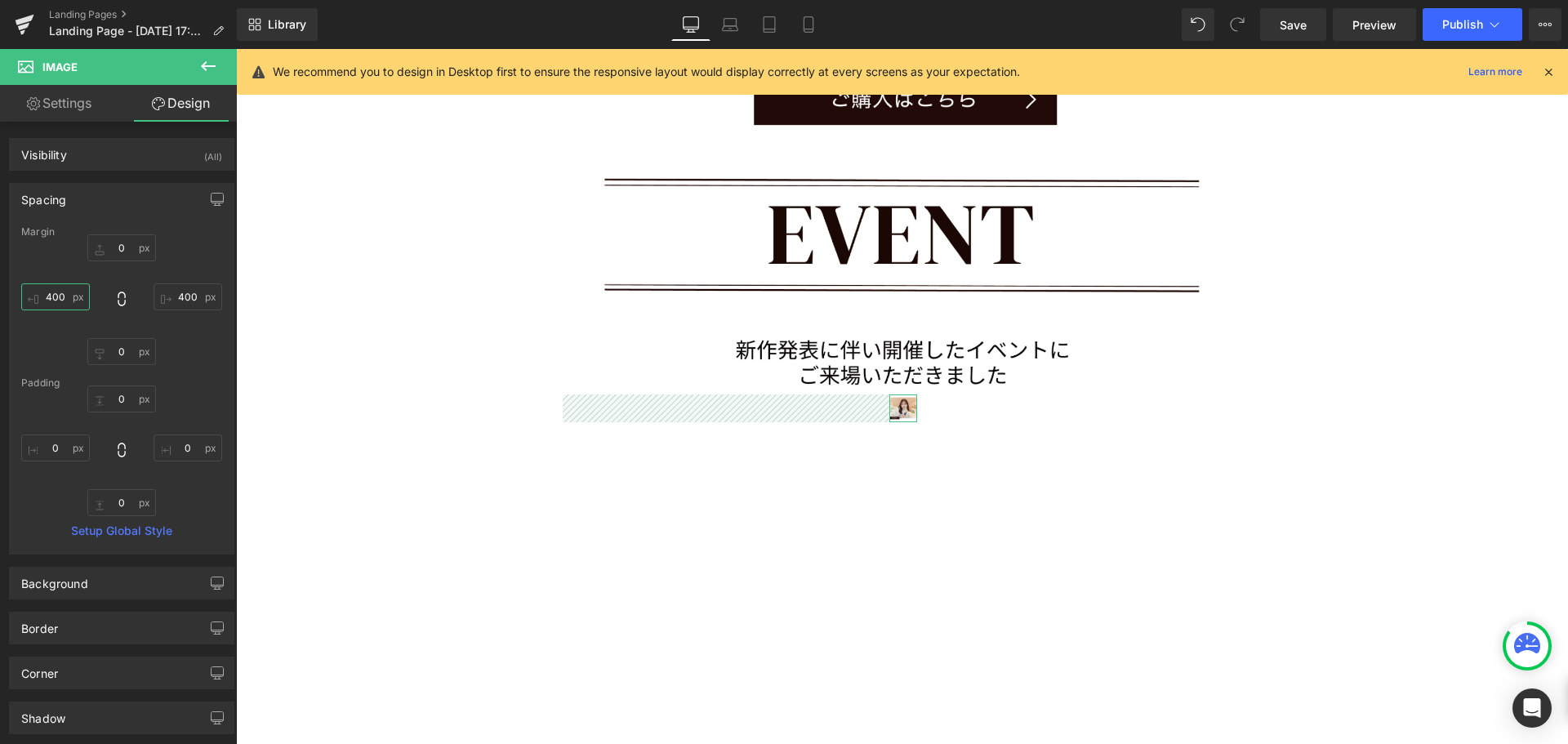
click at [65, 297] on input "400" at bounding box center [55, 297] width 69 height 27
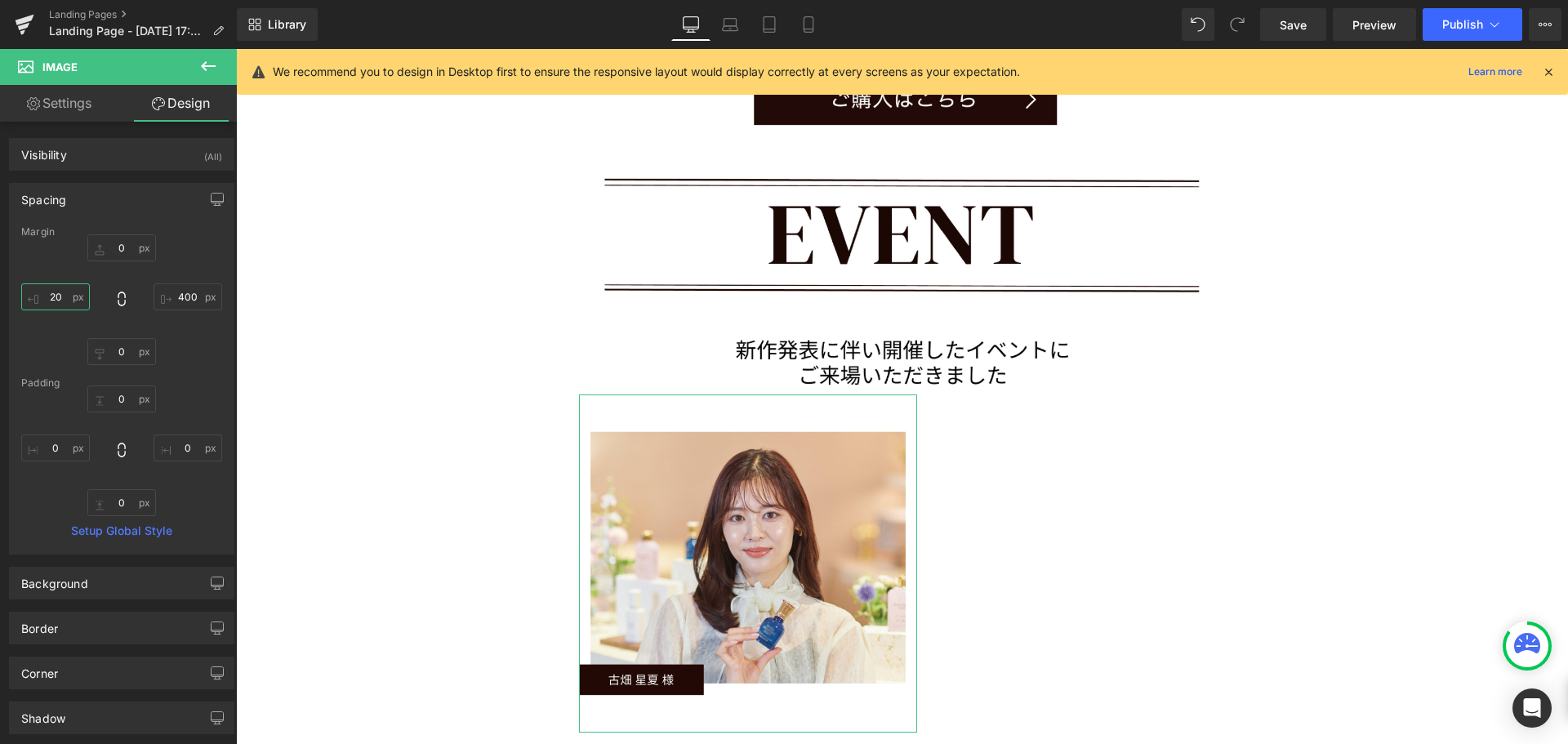
type input "20"
click at [65, 297] on input "20" at bounding box center [55, 297] width 69 height 27
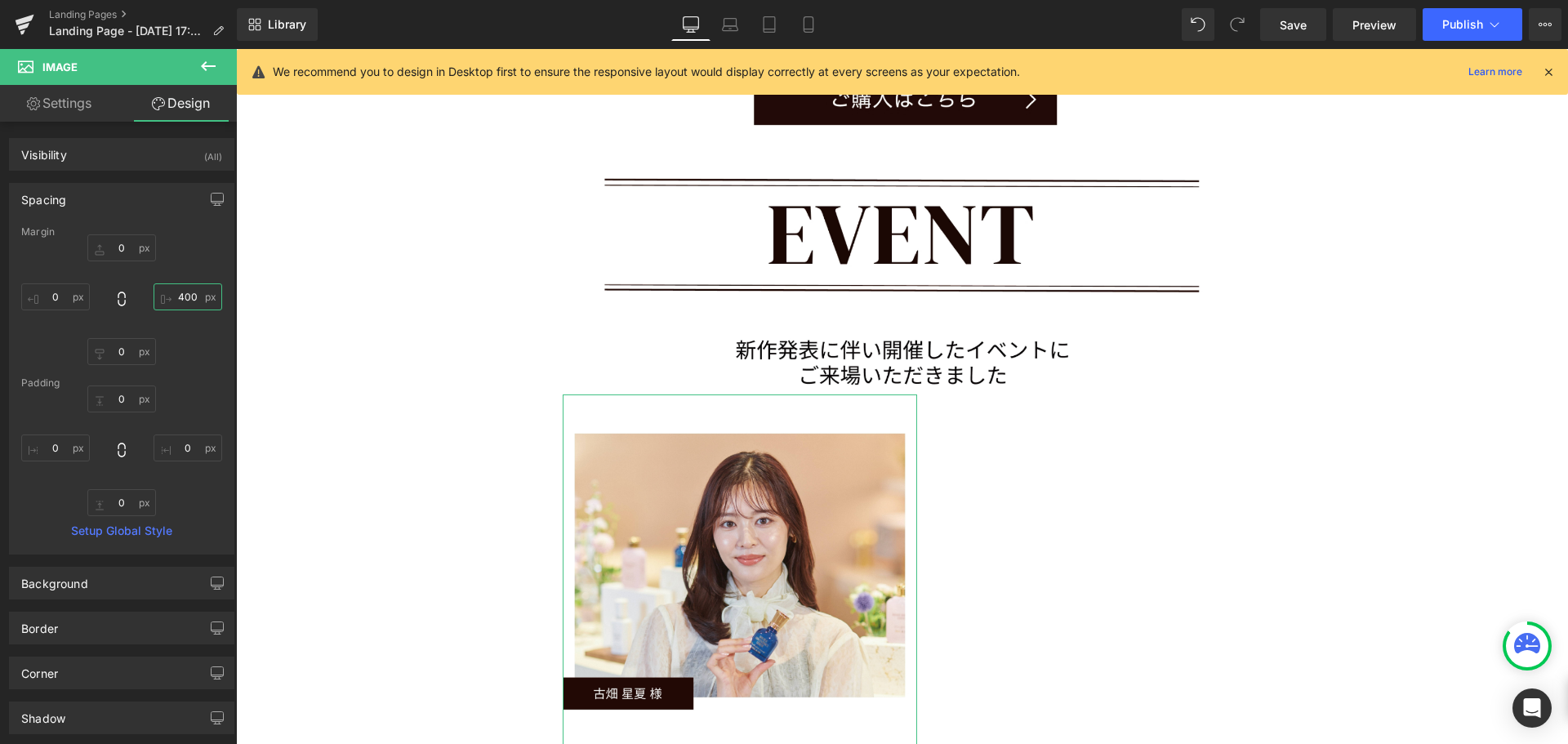
click at [196, 295] on input "400" at bounding box center [188, 297] width 69 height 27
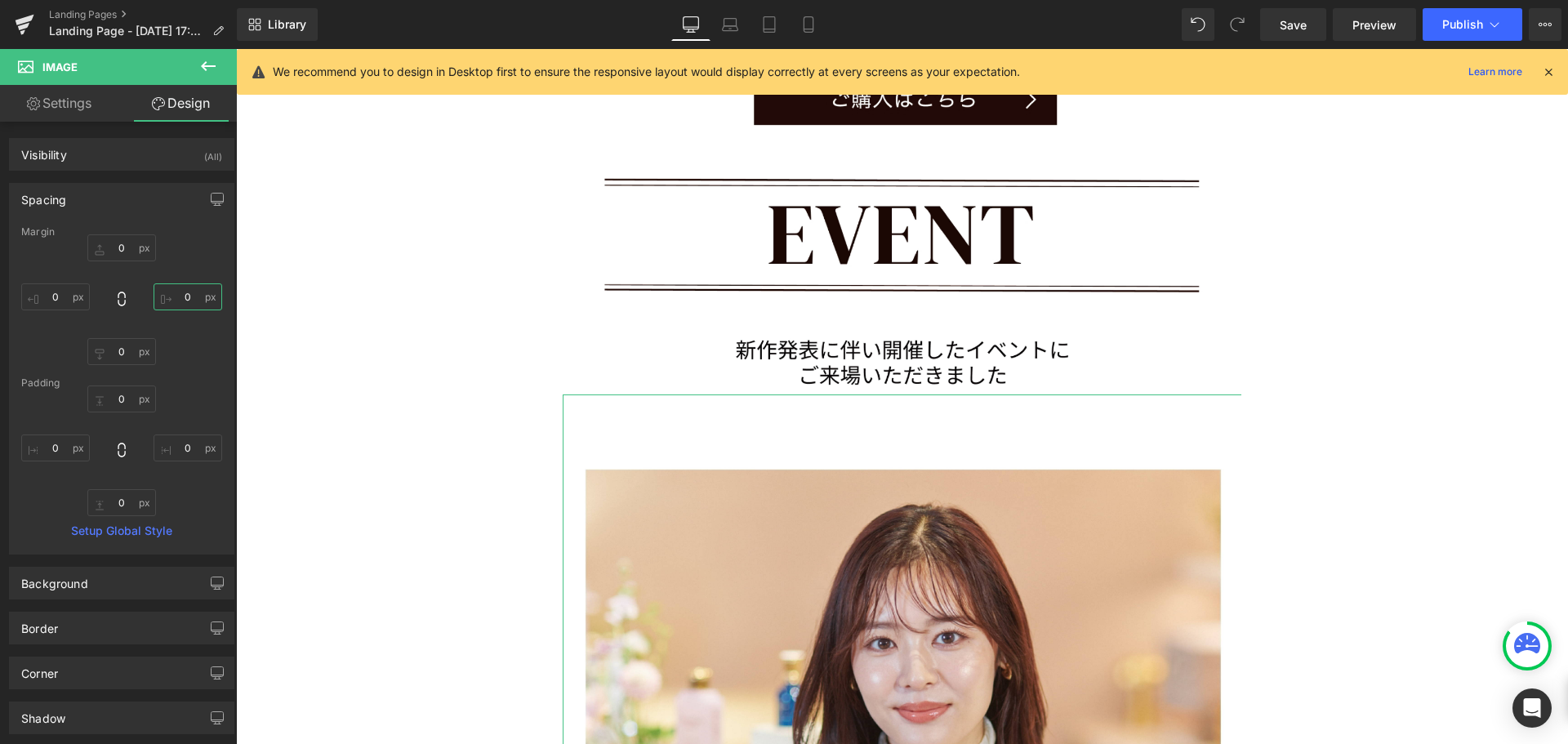
type input "0"
click at [1293, 21] on span "Save" at bounding box center [1293, 25] width 27 height 17
click at [1293, 20] on span "Save" at bounding box center [1293, 25] width 27 height 17
click at [217, 29] on icon at bounding box center [217, 31] width 11 height 11
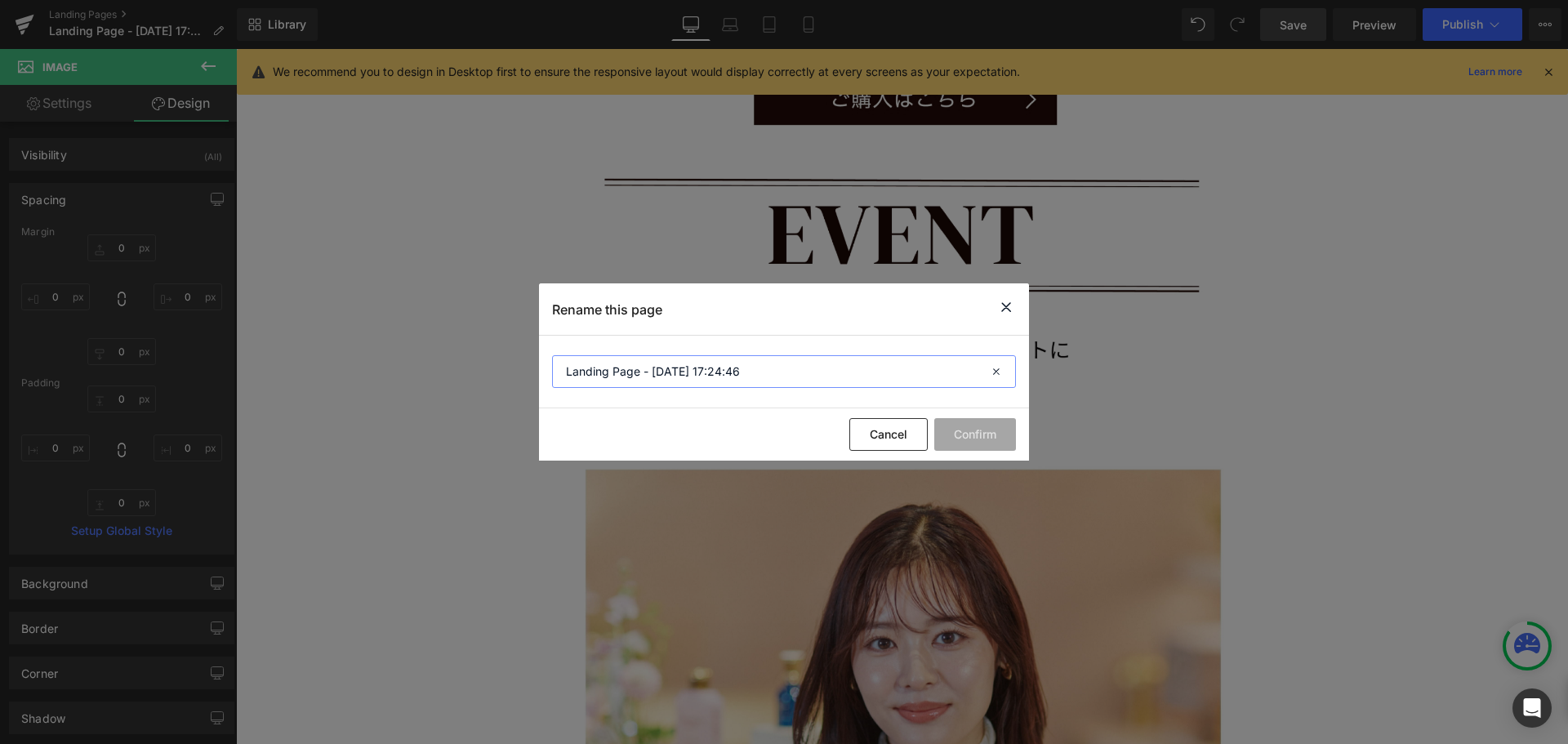
drag, startPoint x: 754, startPoint y: 369, endPoint x: 430, endPoint y: 377, distance: 324.1
click at [430, 377] on div "Rename this page Landing Page - [DATE] 17:24:46 Cancel Confirm" at bounding box center [784, 372] width 1568 height 744
type input "[DATE] SKINCARE"
click at [965, 440] on button "Confirm" at bounding box center [975, 434] width 82 height 32
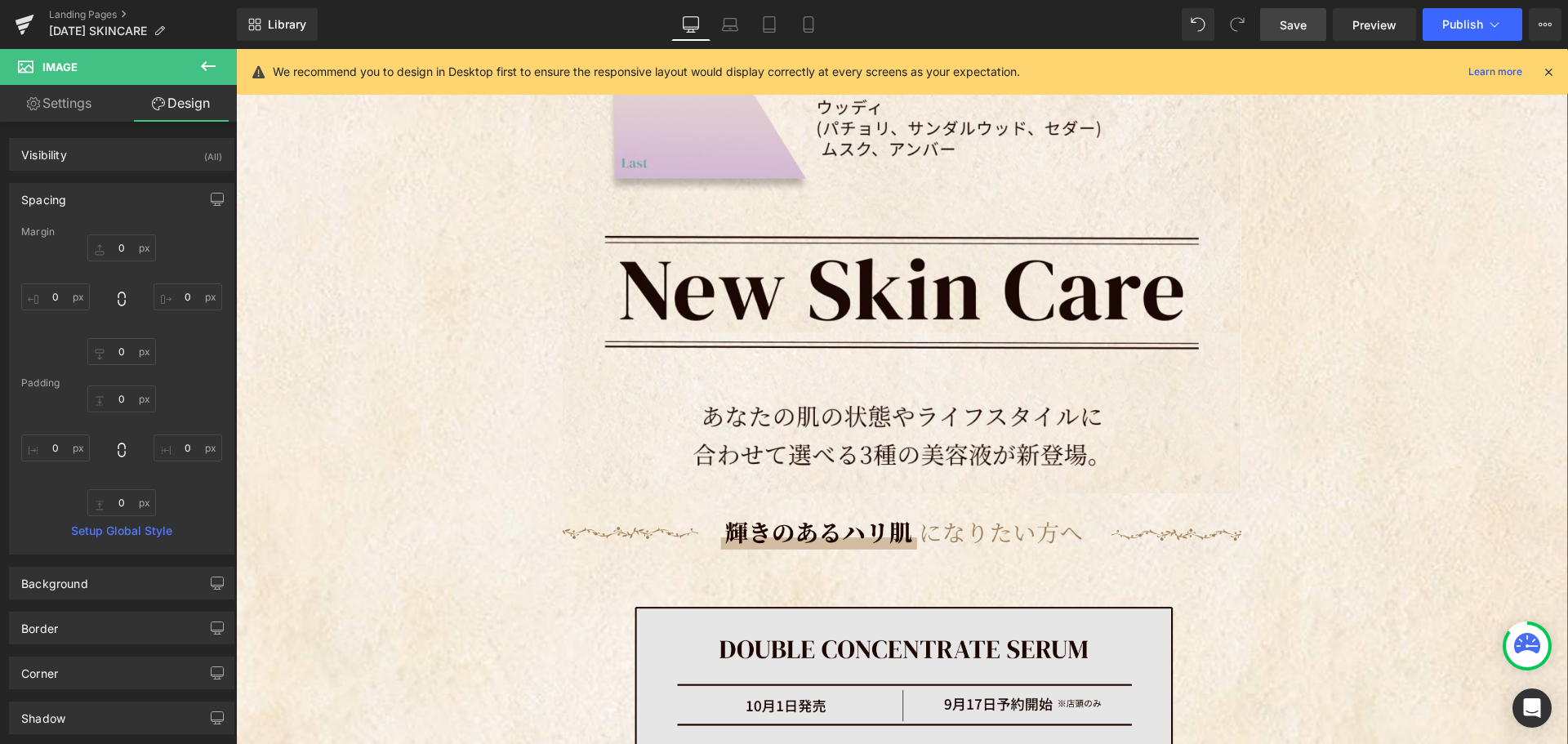
scroll to position [4096, 0]
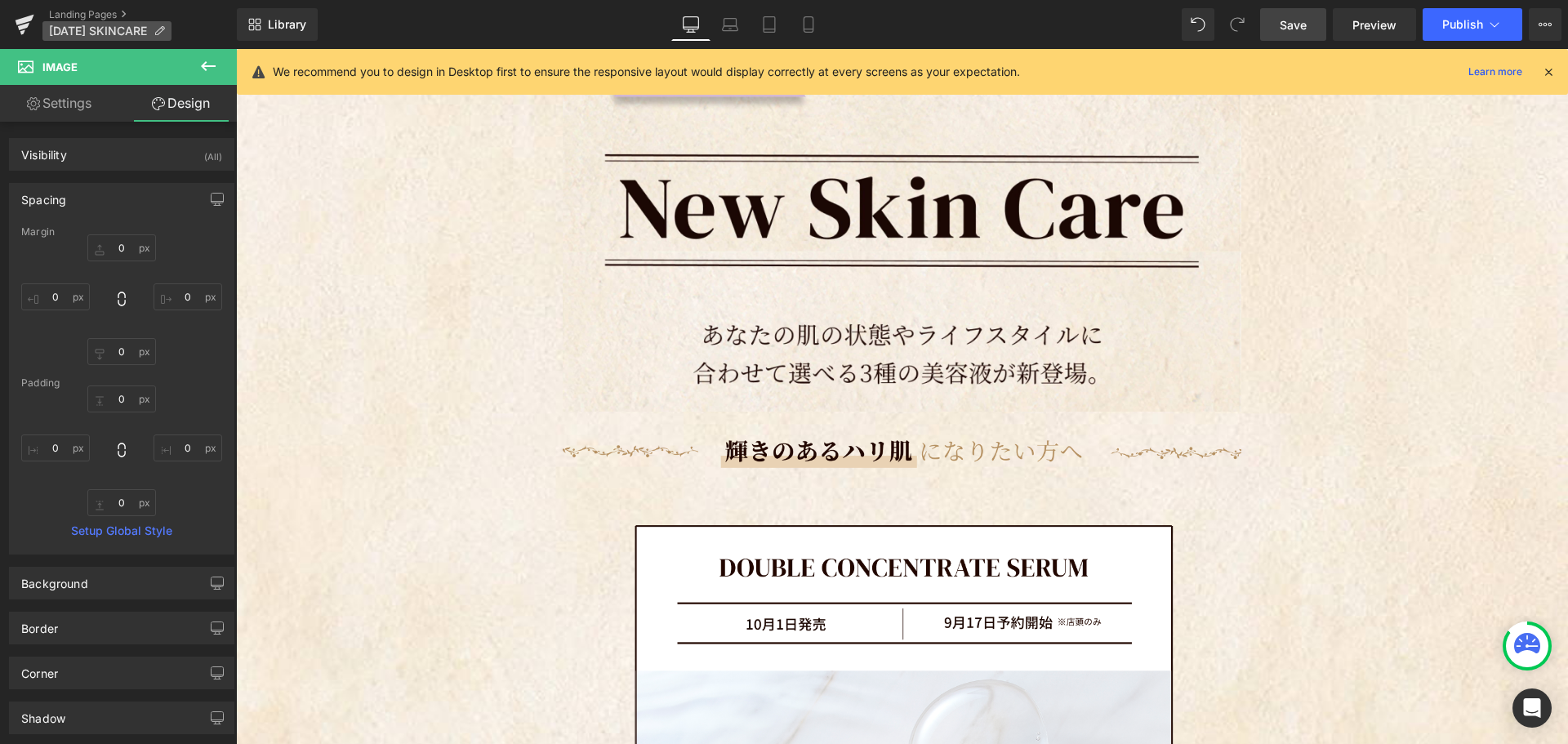
click at [154, 29] on icon at bounding box center [159, 31] width 11 height 11
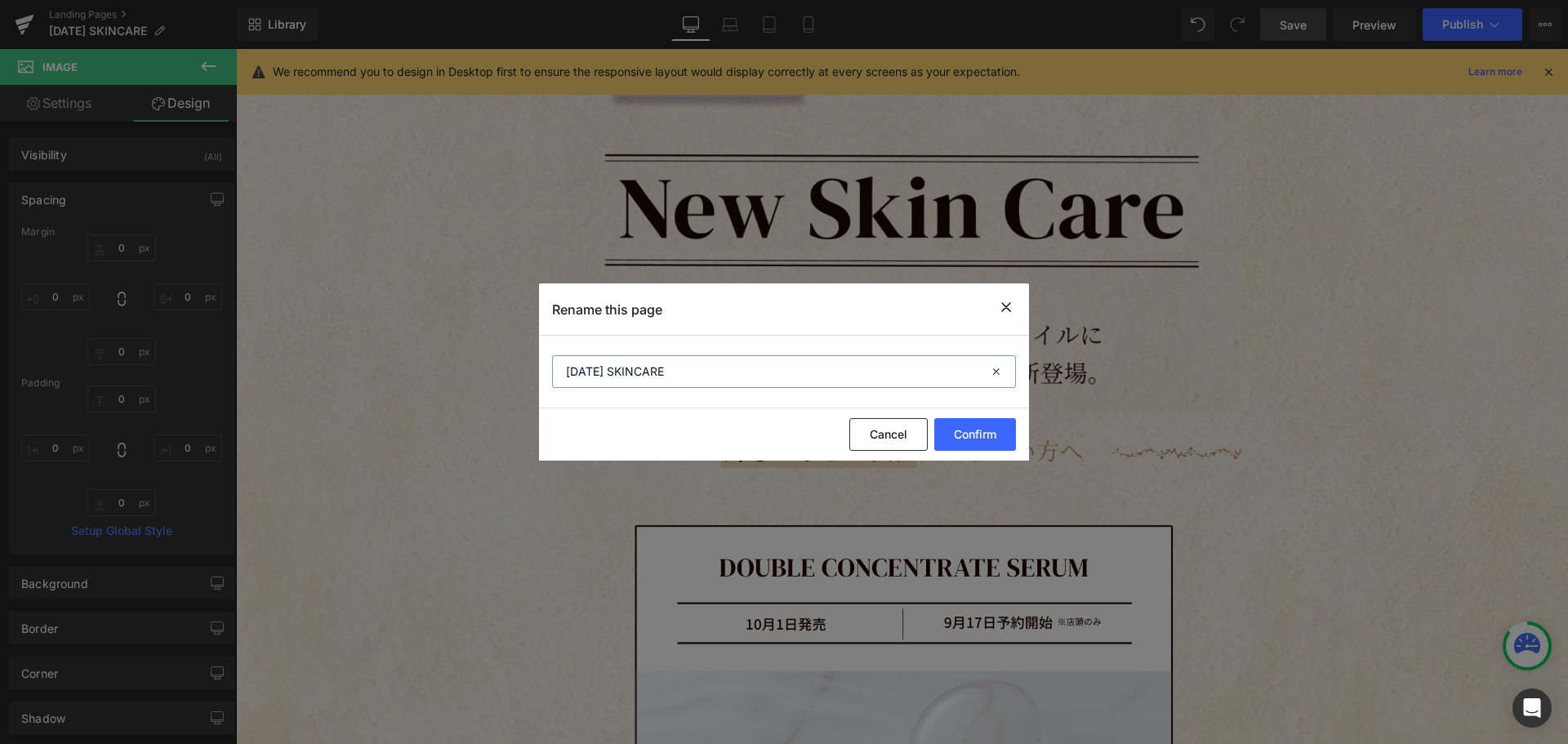
click at [662, 371] on input "[DATE] SKINCARE" at bounding box center [783, 371] width 464 height 32
type input "[DATE] New [MEDICAL_DATA]"
click at [979, 440] on button "Confirm" at bounding box center [975, 434] width 82 height 32
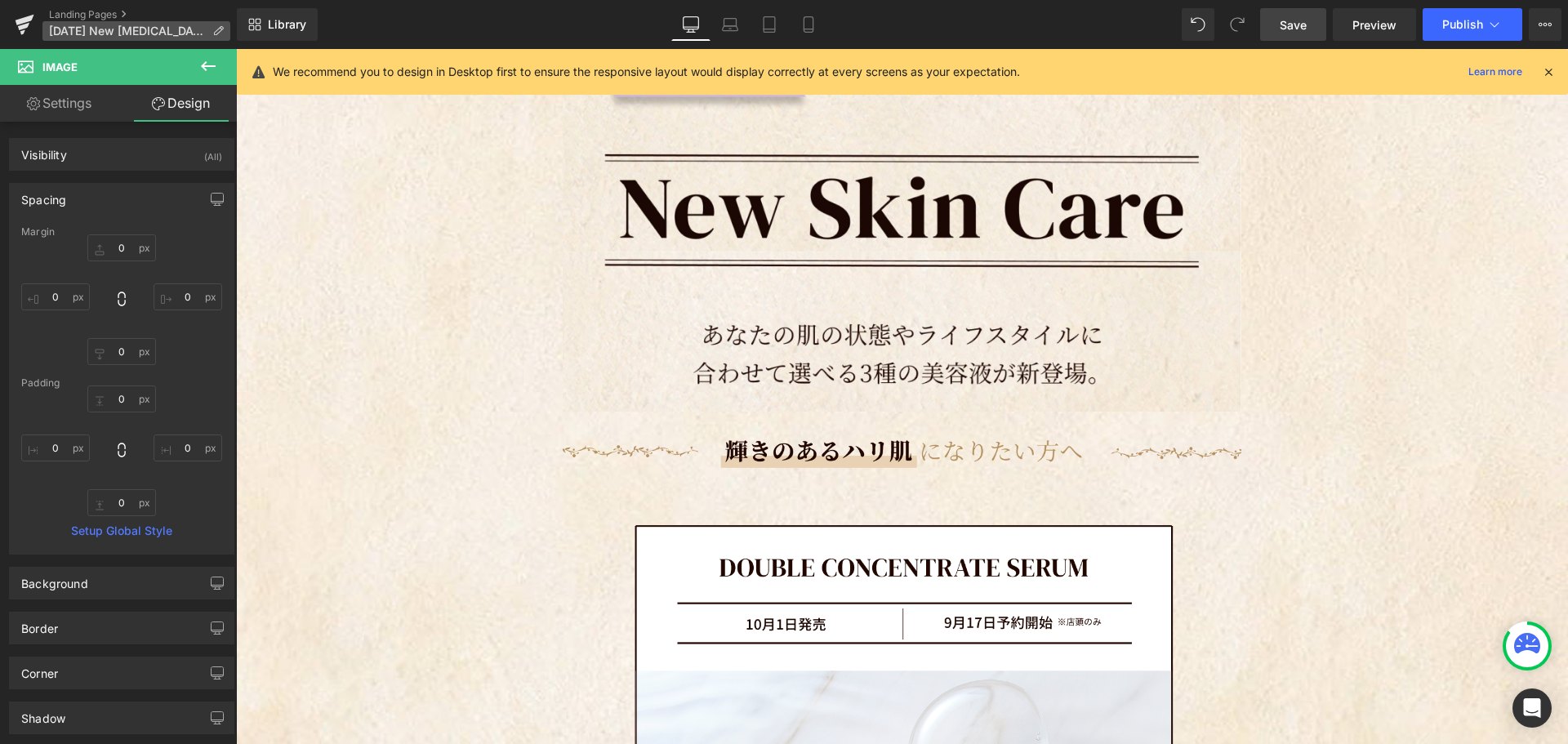
click at [212, 31] on icon at bounding box center [217, 31] width 11 height 11
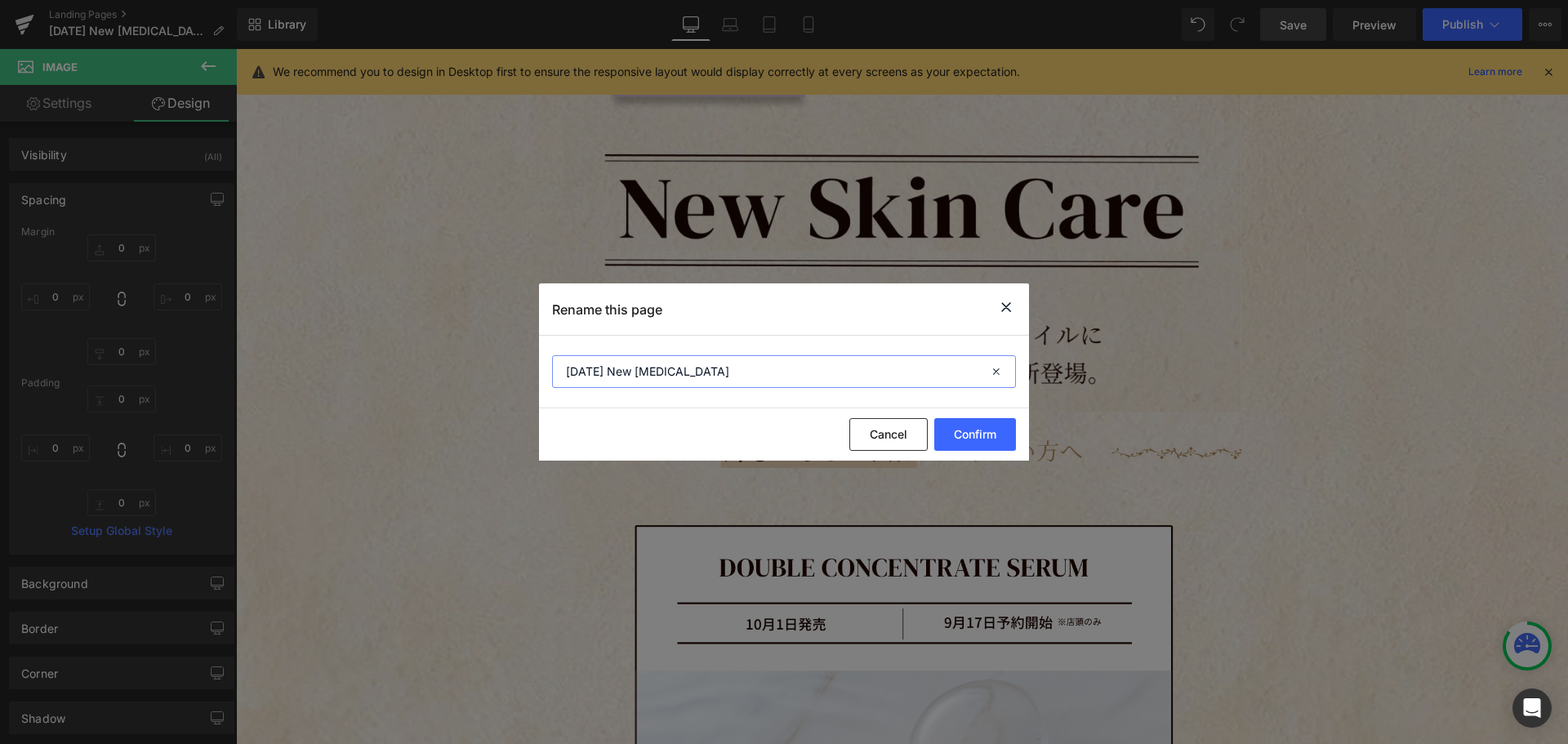
drag, startPoint x: 719, startPoint y: 376, endPoint x: 526, endPoint y: 365, distance: 193.3
click at [526, 365] on div "Rename this page [DATE] New [MEDICAL_DATA] Cancel Confirm" at bounding box center [784, 372] width 1568 height 744
click at [992, 434] on button "Confirm" at bounding box center [975, 434] width 82 height 32
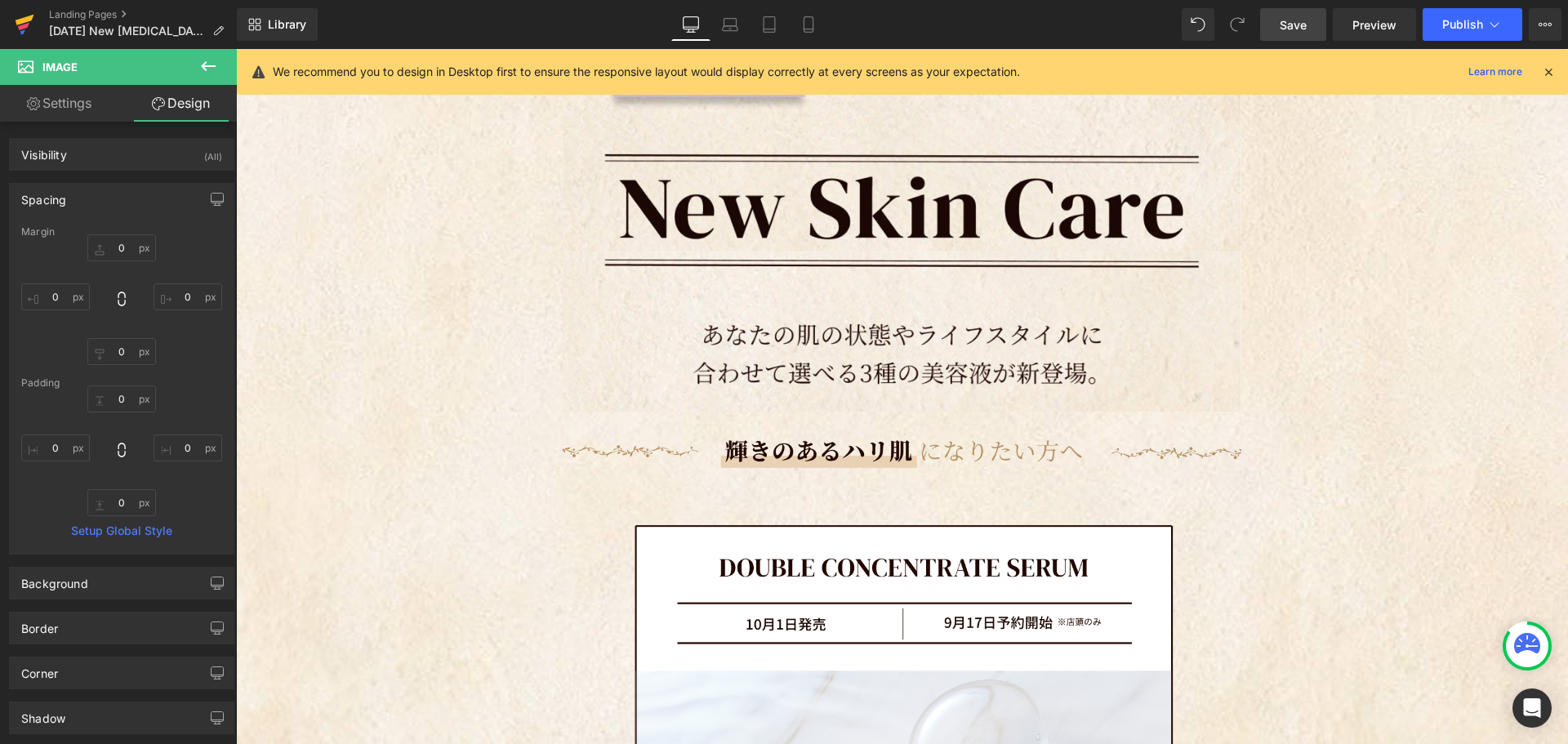
click at [17, 28] on icon at bounding box center [24, 24] width 19 height 41
